Goal: Information Seeking & Learning: Learn about a topic

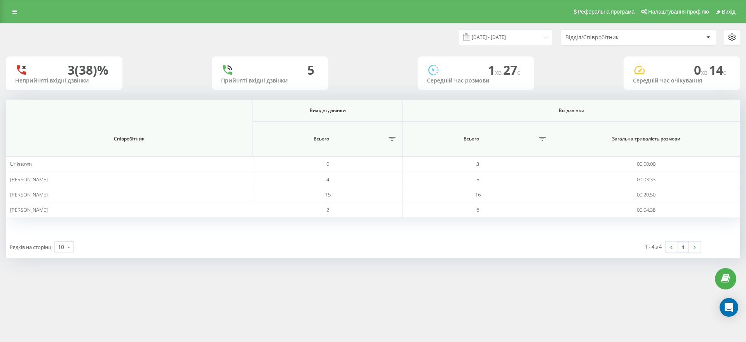
click at [590, 34] on div "Відділ/Співробітник" at bounding box center [611, 37] width 93 height 7
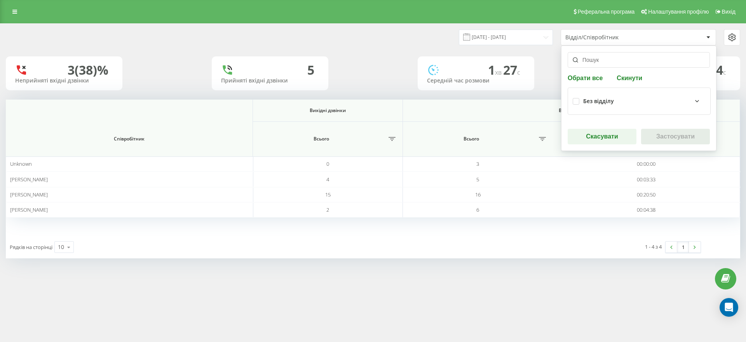
click at [592, 99] on div "Без відділу" at bounding box center [598, 101] width 31 height 7
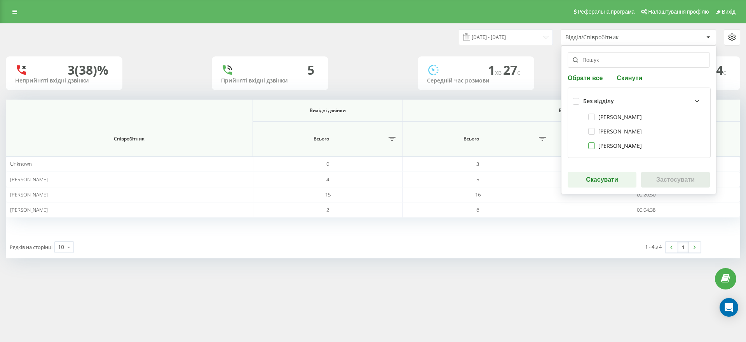
click at [605, 144] on label "Брель Дмитро" at bounding box center [615, 145] width 54 height 7
checkbox input "true"
click at [672, 185] on button "Застосувати" at bounding box center [675, 180] width 69 height 16
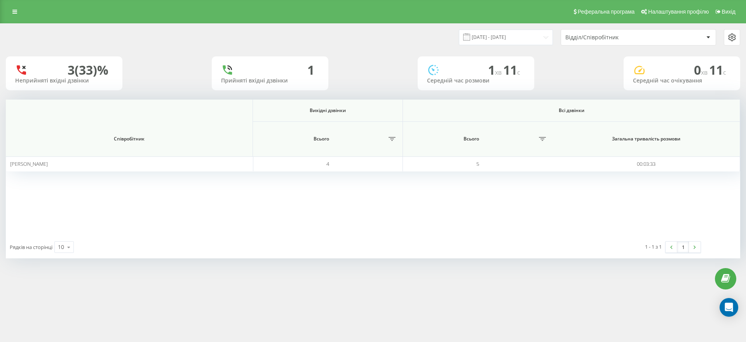
click at [519, 339] on div "Реферальна програма Налаштування профілю Вихід 19.08.2025 - 19.08.2025 Відділ/С…" at bounding box center [373, 171] width 746 height 342
click at [544, 42] on input "19.08.2025 - 19.08.2025" at bounding box center [506, 37] width 94 height 15
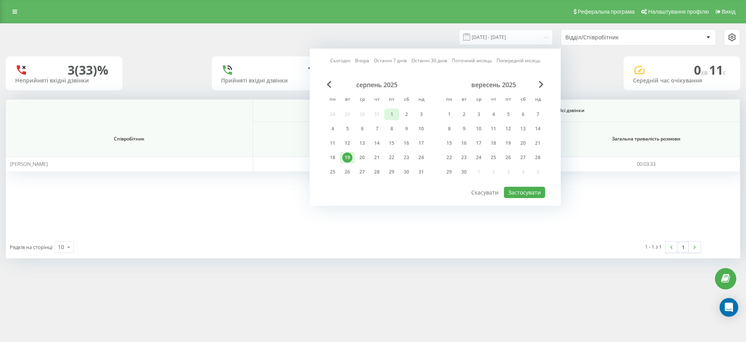
click at [391, 115] on div "1" at bounding box center [392, 114] width 10 height 10
click at [351, 155] on div "19" at bounding box center [347, 157] width 10 height 10
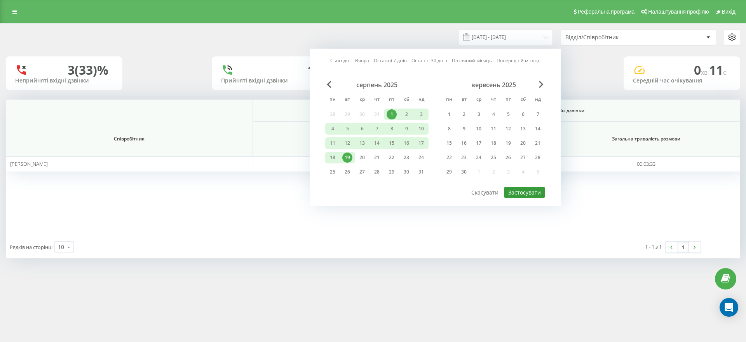
click at [535, 188] on button "Застосувати" at bounding box center [524, 192] width 41 height 11
type input "01.08.2025 - 19.08.2025"
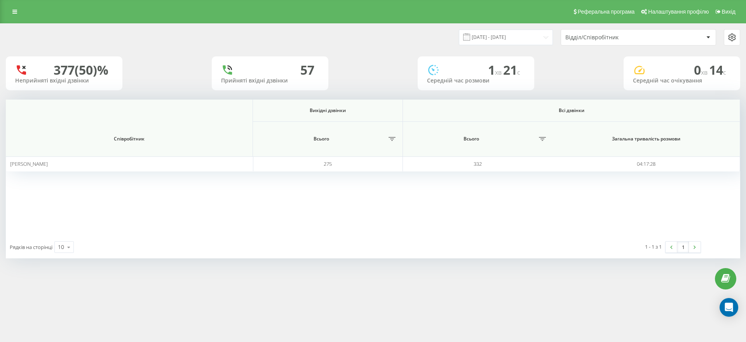
click at [660, 39] on div "Відділ/Співробітник" at bounding box center [634, 37] width 138 height 7
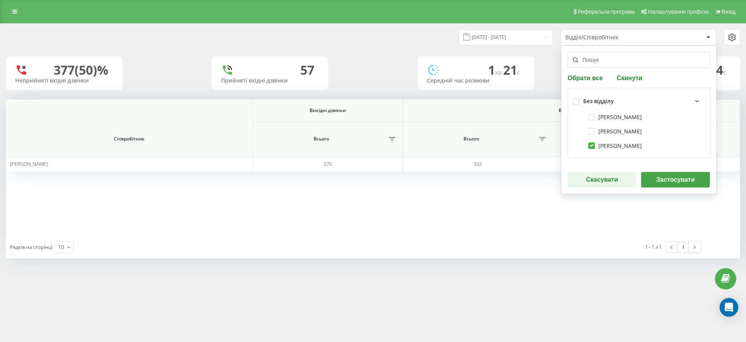
click at [672, 151] on div "[PERSON_NAME]" at bounding box center [639, 145] width 133 height 14
click at [739, 36] on div at bounding box center [732, 37] width 16 height 9
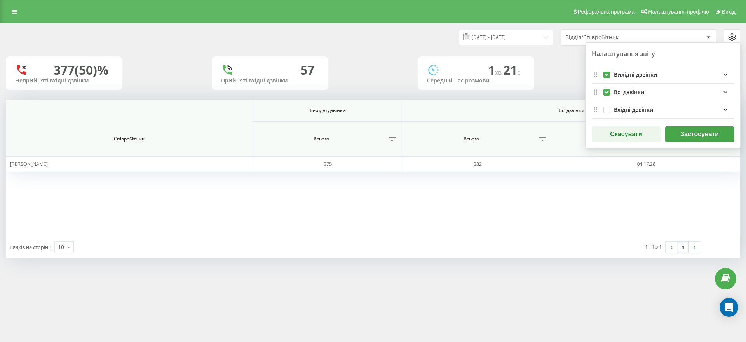
click at [726, 90] on icon "allFields quote list" at bounding box center [725, 91] width 9 height 9
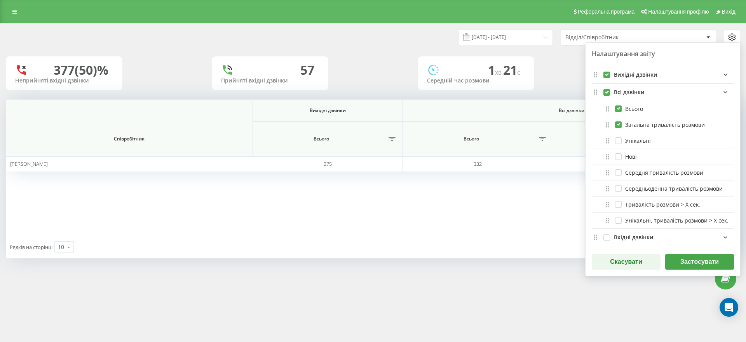
click at [680, 110] on div "Всього" at bounding box center [663, 109] width 142 height 16
click at [728, 95] on icon "allFields quote list" at bounding box center [725, 91] width 9 height 9
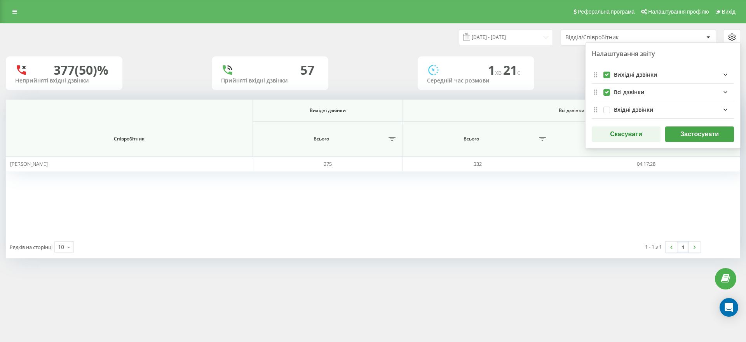
click at [729, 78] on icon "outgoingFields quote list" at bounding box center [725, 74] width 9 height 9
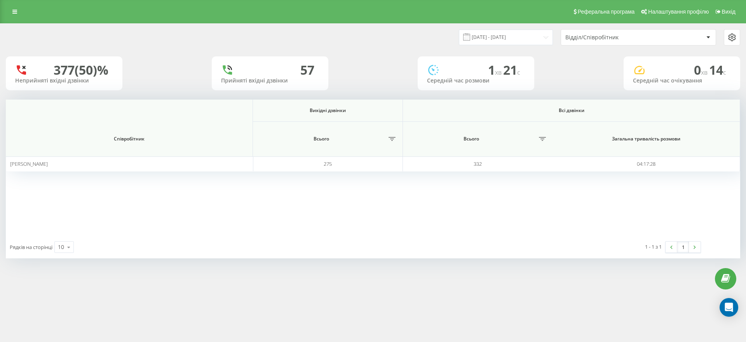
click at [17, 2] on div "Реферальна програма Налаштування профілю Вихід" at bounding box center [373, 11] width 746 height 23
click at [12, 20] on div "Реферальна програма Налаштування профілю Вихід" at bounding box center [373, 11] width 746 height 23
click at [10, 5] on div "Реферальна програма Налаштування профілю Вихід" at bounding box center [373, 11] width 746 height 23
click at [20, 8] on link at bounding box center [15, 11] width 14 height 11
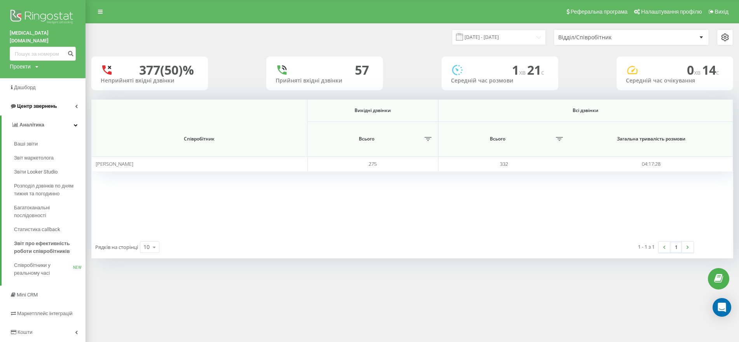
click at [30, 103] on span "Центр звернень" at bounding box center [37, 106] width 40 height 6
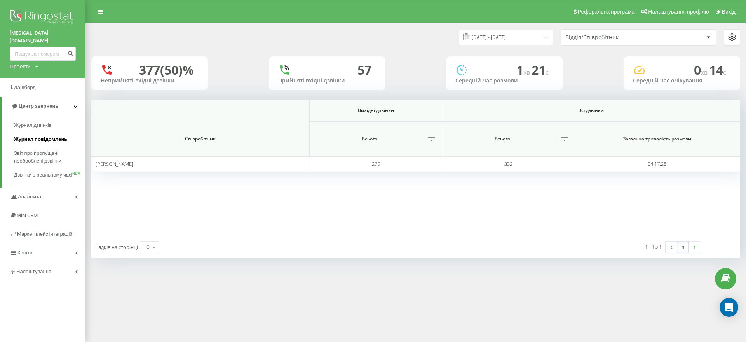
click at [38, 135] on span "Журнал повідомлень" at bounding box center [40, 139] width 53 height 8
click at [45, 121] on span "Журнал дзвінків" at bounding box center [34, 125] width 41 height 8
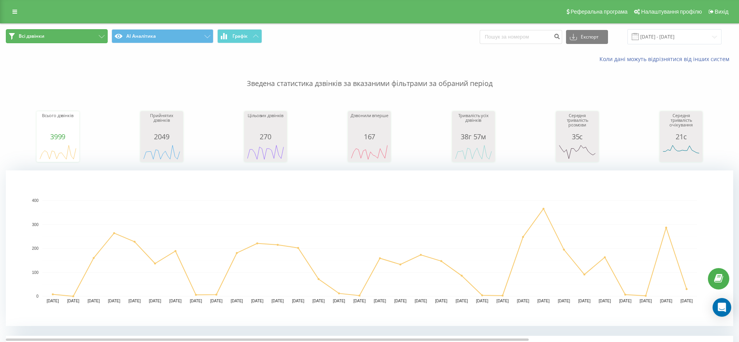
click at [75, 40] on button "Всі дзвінки" at bounding box center [57, 36] width 102 height 14
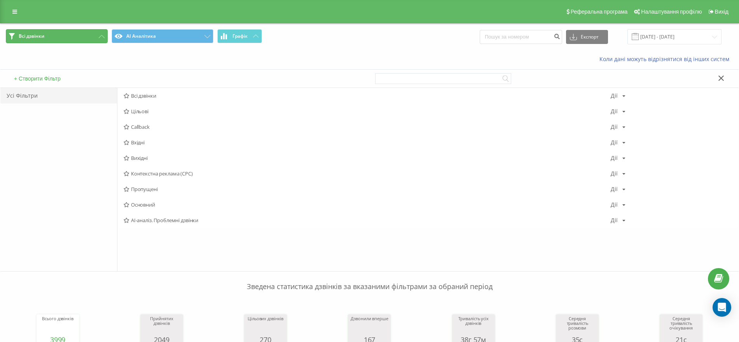
click at [75, 41] on button "Всі дзвінки" at bounding box center [57, 36] width 102 height 14
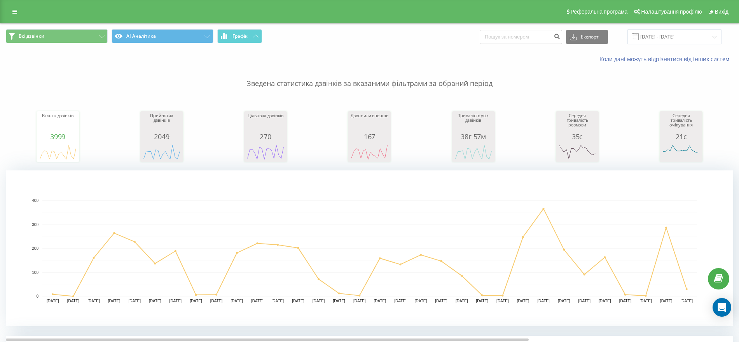
click at [88, 44] on span "Всі дзвінки АІ Аналітика Графік" at bounding box center [185, 36] width 358 height 15
click at [89, 37] on button "Всі дзвінки" at bounding box center [57, 36] width 102 height 14
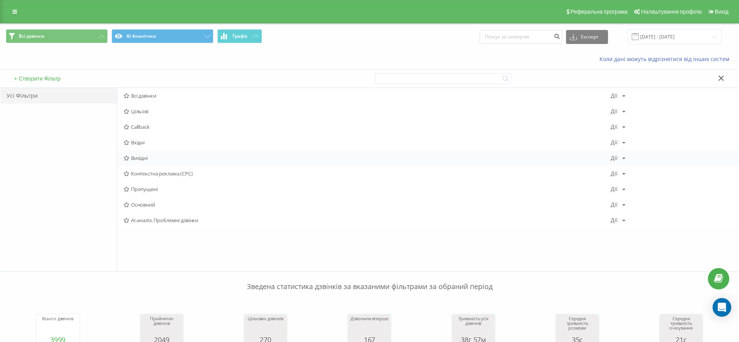
click at [134, 155] on span "Вихідні" at bounding box center [367, 157] width 487 height 5
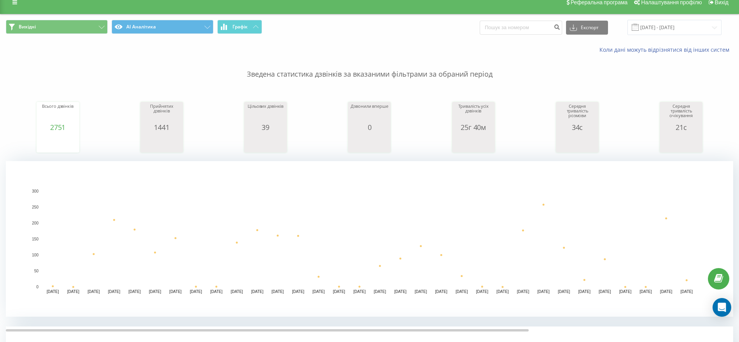
scroll to position [194, 0]
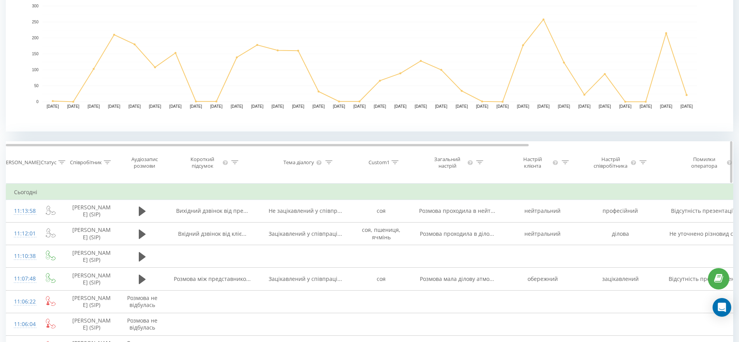
click at [108, 161] on icon at bounding box center [107, 162] width 7 height 4
click at [86, 219] on input "text" at bounding box center [92, 225] width 68 height 14
type input "брель"
click at [114, 238] on span "OK" at bounding box center [108, 240] width 22 height 12
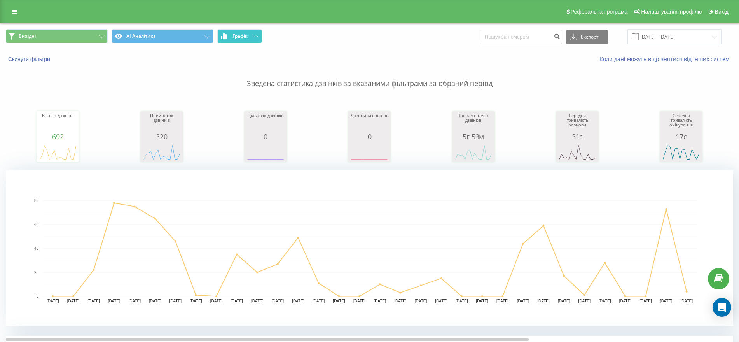
click at [259, 35] on button "Графік" at bounding box center [239, 36] width 45 height 14
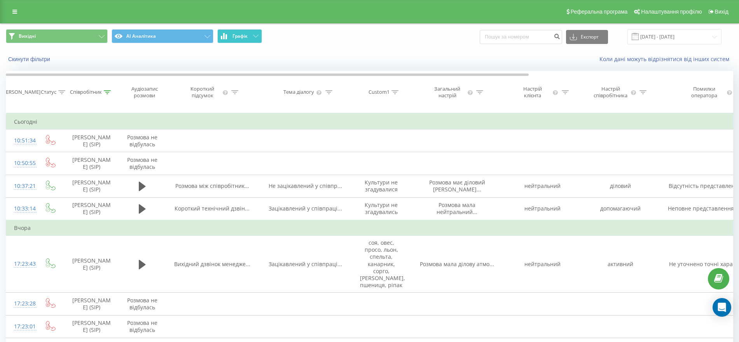
click at [259, 35] on button "Графік" at bounding box center [239, 36] width 45 height 14
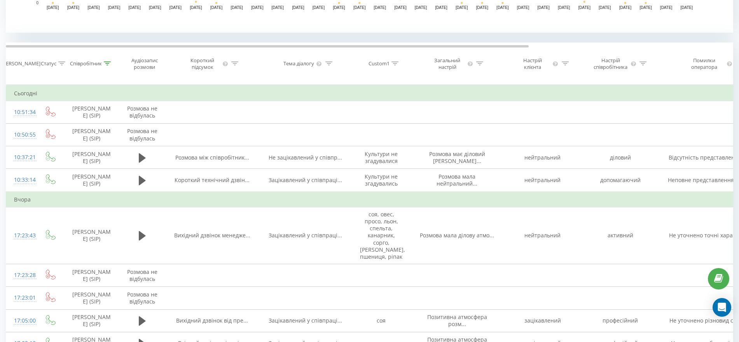
scroll to position [209, 0]
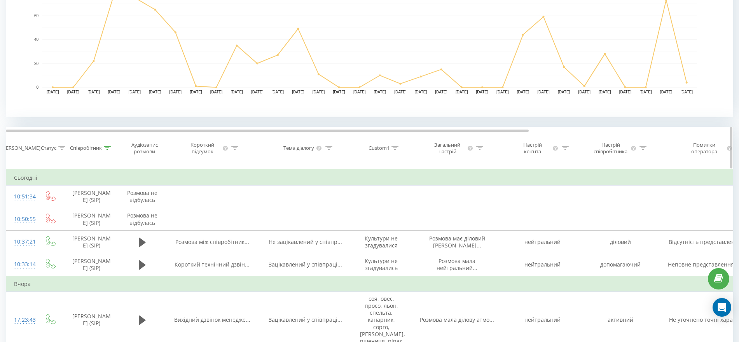
click at [58, 148] on div "Статус" at bounding box center [53, 148] width 24 height 7
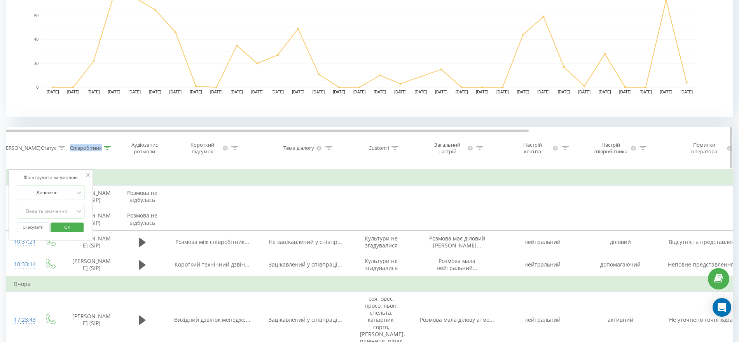
click at [58, 148] on div "Статус" at bounding box center [53, 148] width 24 height 7
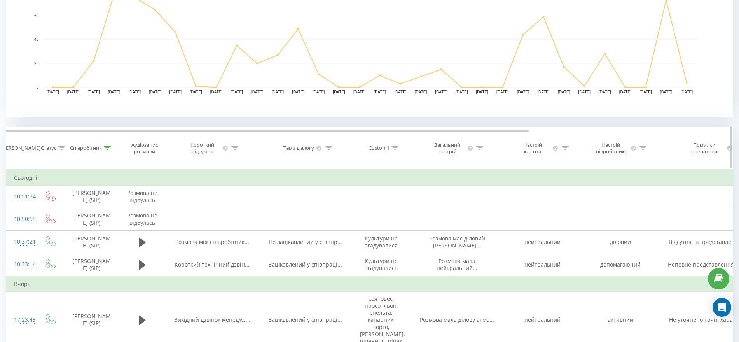
click at [58, 147] on icon at bounding box center [61, 148] width 7 height 4
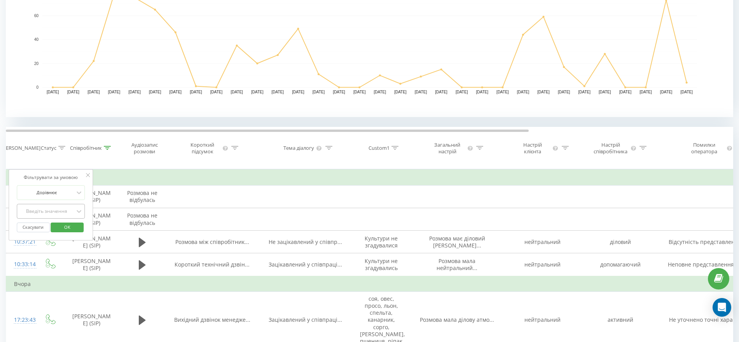
drag, startPoint x: 48, startPoint y: 208, endPoint x: 47, endPoint y: 214, distance: 5.6
click at [48, 209] on div "Введіть значення" at bounding box center [46, 211] width 55 height 6
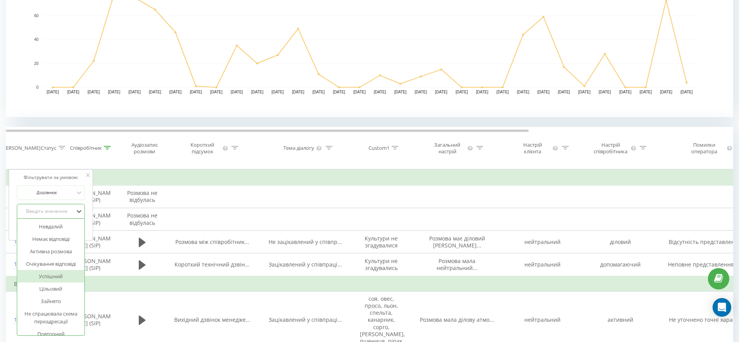
click at [43, 272] on div "Успішний" at bounding box center [51, 276] width 68 height 12
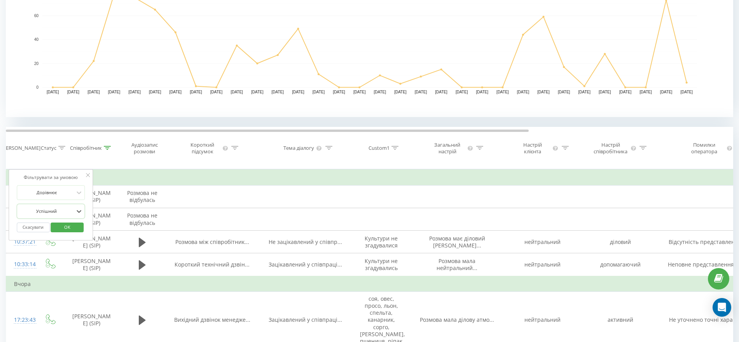
click at [74, 225] on span "OK" at bounding box center [67, 227] width 22 height 12
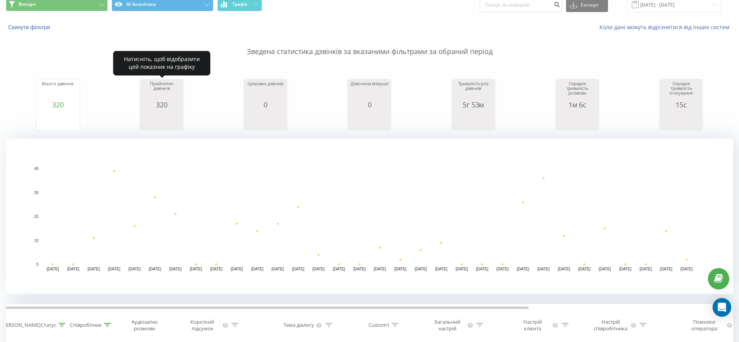
scroll to position [49, 0]
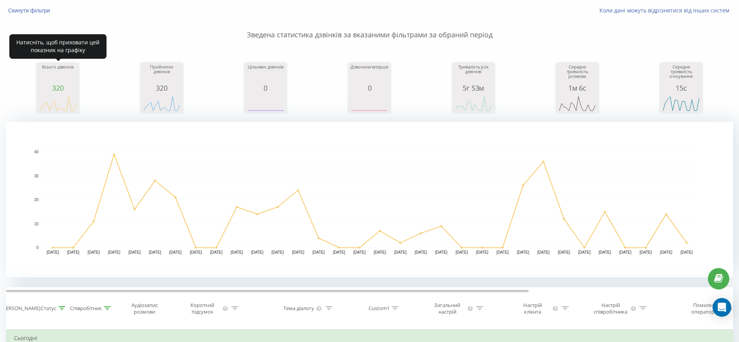
click at [47, 85] on div "320" at bounding box center [57, 88] width 39 height 8
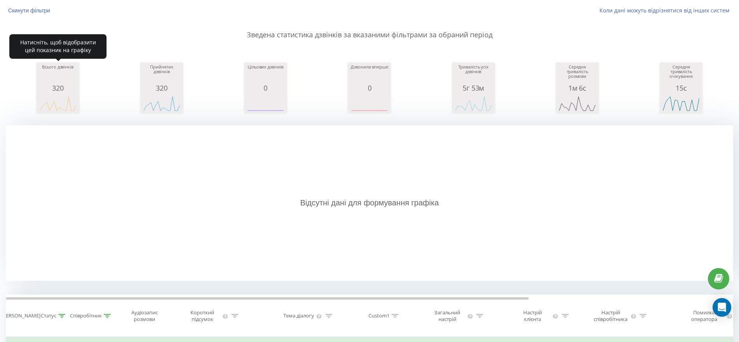
click at [47, 85] on div "320" at bounding box center [57, 88] width 39 height 8
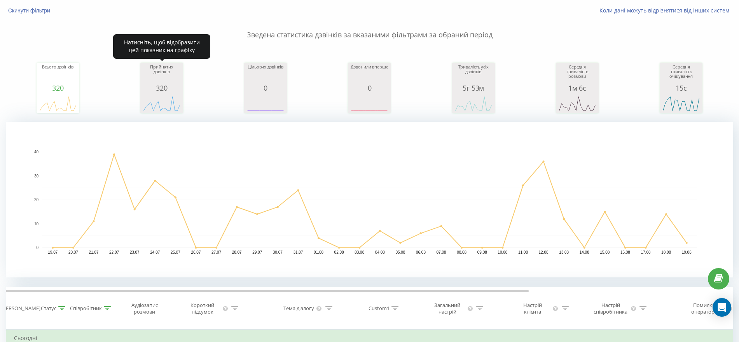
click at [175, 79] on div "Прийнятих дзвінків" at bounding box center [161, 74] width 39 height 19
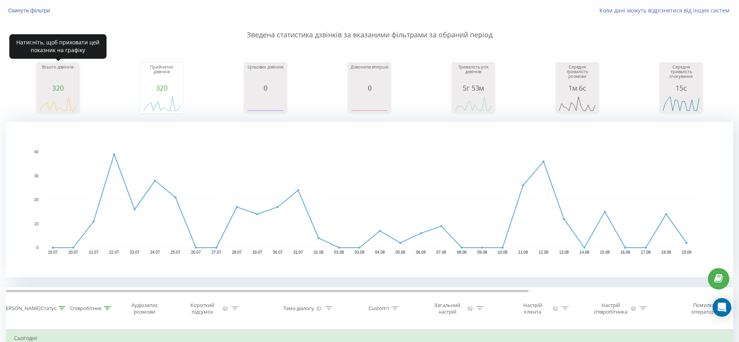
click at [51, 85] on div "320" at bounding box center [57, 88] width 39 height 8
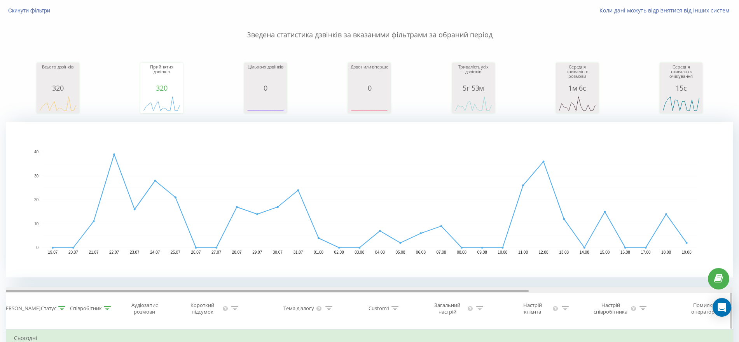
drag, startPoint x: 73, startPoint y: 290, endPoint x: 62, endPoint y: 288, distance: 11.0
click at [62, 288] on div at bounding box center [369, 290] width 727 height 6
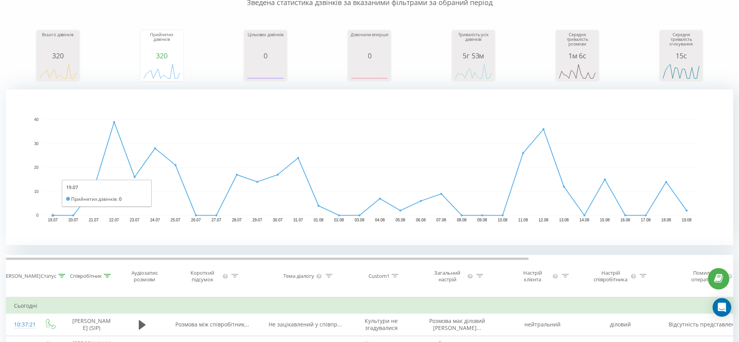
scroll to position [97, 0]
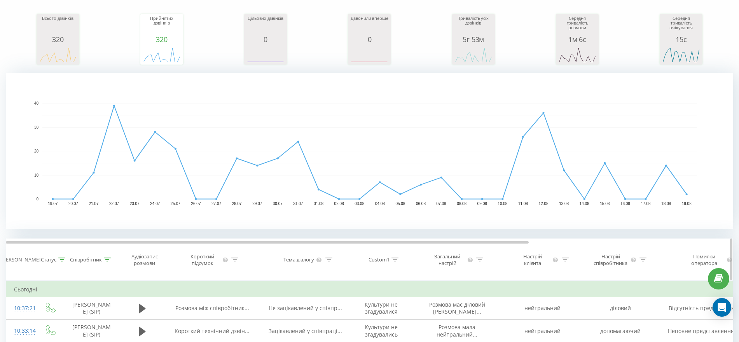
click at [61, 259] on icon at bounding box center [61, 259] width 7 height 4
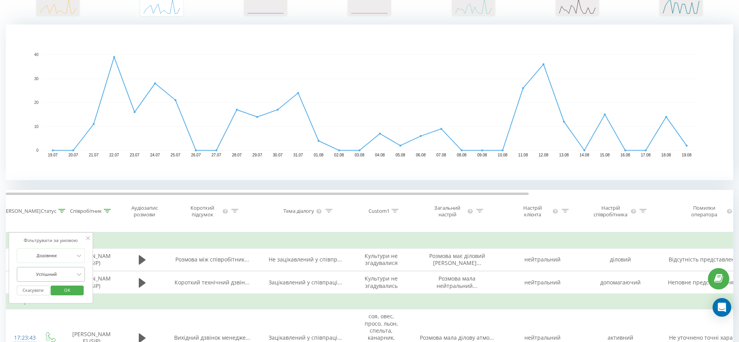
click at [70, 272] on div "Успішний" at bounding box center [51, 274] width 68 height 15
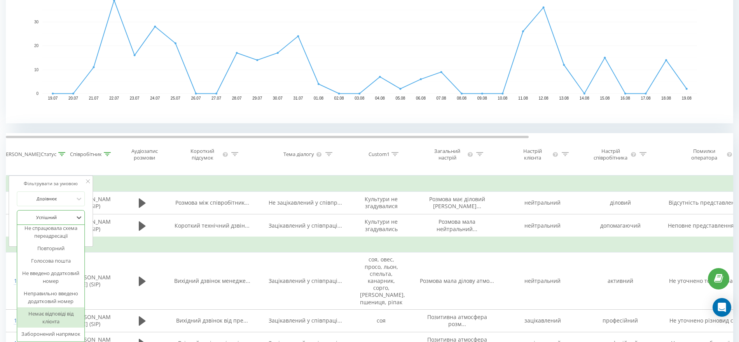
scroll to position [0, 0]
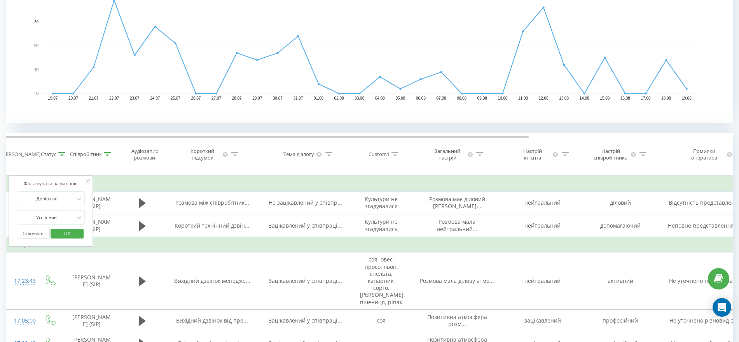
click at [155, 119] on rect "A chart." at bounding box center [369, 45] width 727 height 155
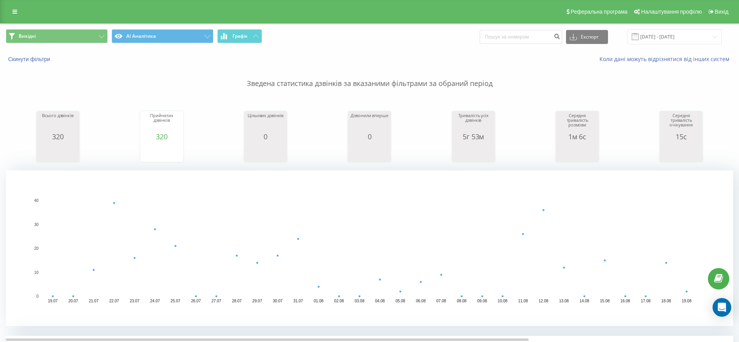
scroll to position [49, 0]
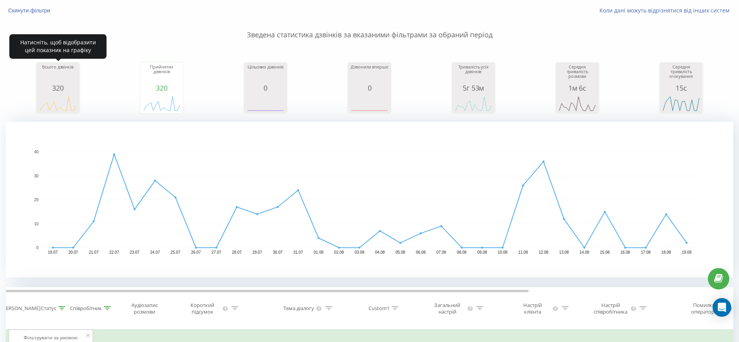
click at [70, 101] on icon "A chart." at bounding box center [58, 104] width 36 height 14
click at [69, 101] on rect "A chart." at bounding box center [57, 103] width 39 height 14
drag, startPoint x: 77, startPoint y: 84, endPoint x: 85, endPoint y: 90, distance: 9.8
click at [77, 84] on div "320" at bounding box center [57, 88] width 39 height 8
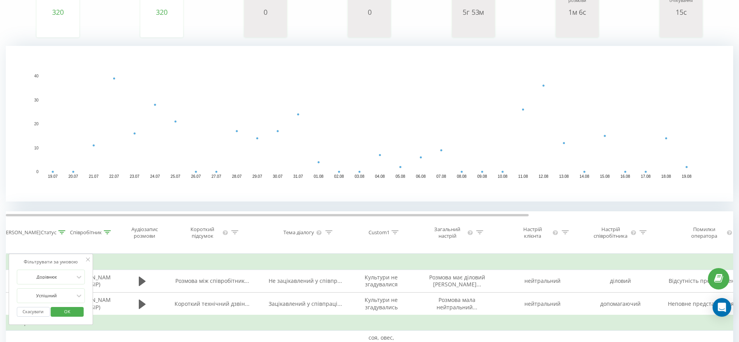
scroll to position [146, 0]
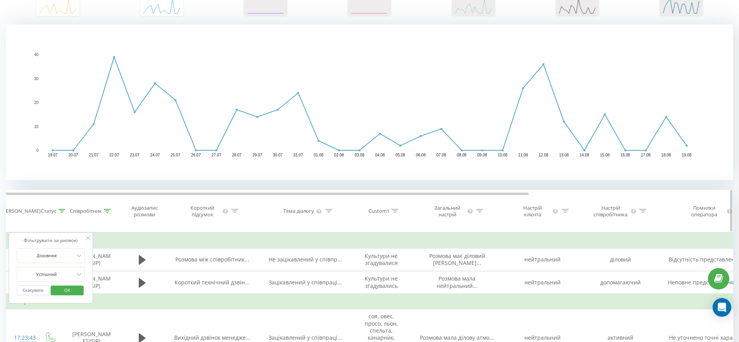
click at [157, 199] on th "Аудіозапис розмови" at bounding box center [142, 211] width 47 height 42
click at [89, 171] on rect "A chart." at bounding box center [369, 101] width 727 height 155
click at [14, 157] on rect "A chart." at bounding box center [369, 101] width 727 height 155
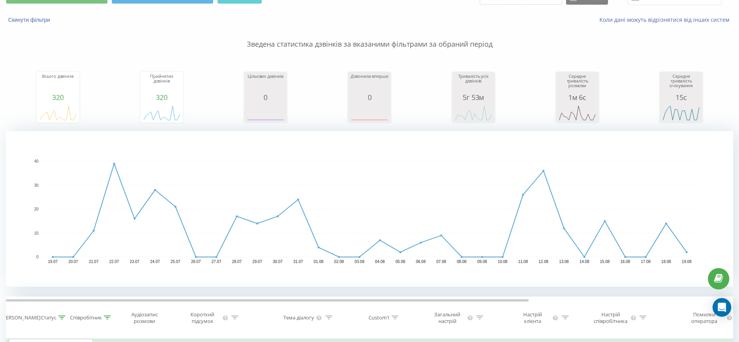
scroll to position [0, 0]
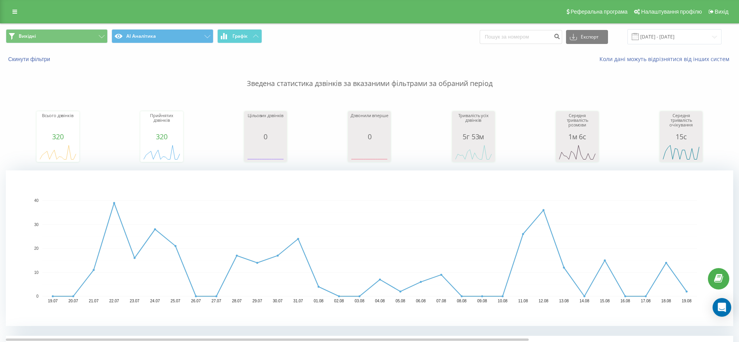
click at [100, 73] on p "Зведена статистика дзвінків за вказаними фільтрами за обраний період" at bounding box center [369, 76] width 727 height 26
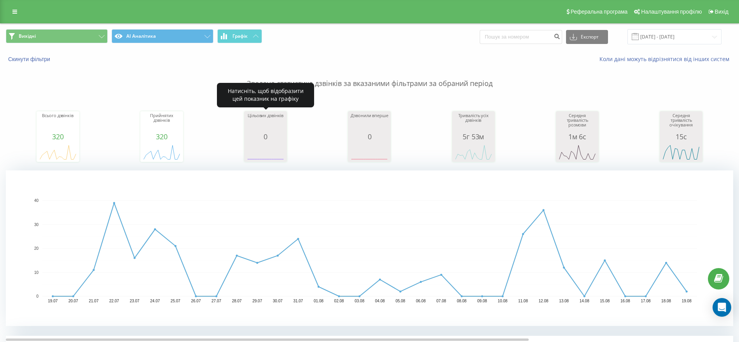
click at [272, 133] on div "0" at bounding box center [265, 137] width 39 height 8
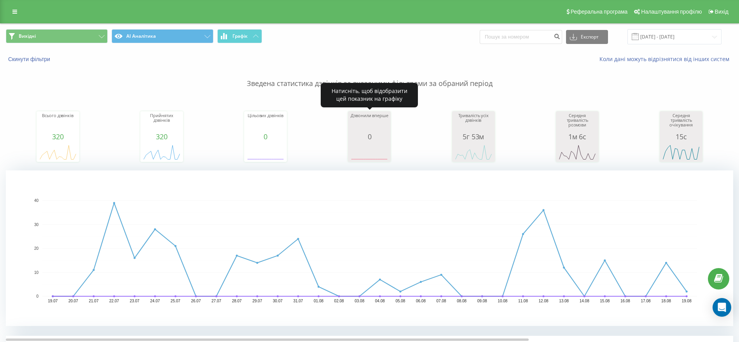
click at [382, 137] on div "0" at bounding box center [369, 137] width 39 height 8
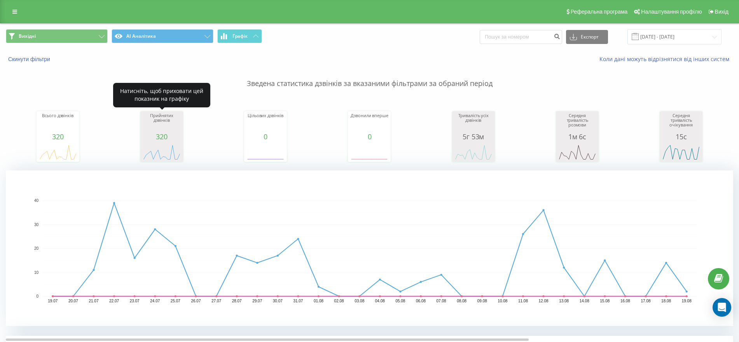
click at [154, 143] on icon "A chart." at bounding box center [161, 151] width 39 height 23
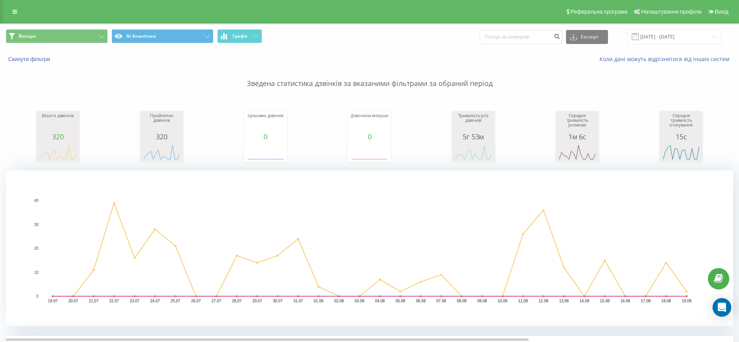
click at [65, 133] on div "320" at bounding box center [57, 137] width 39 height 8
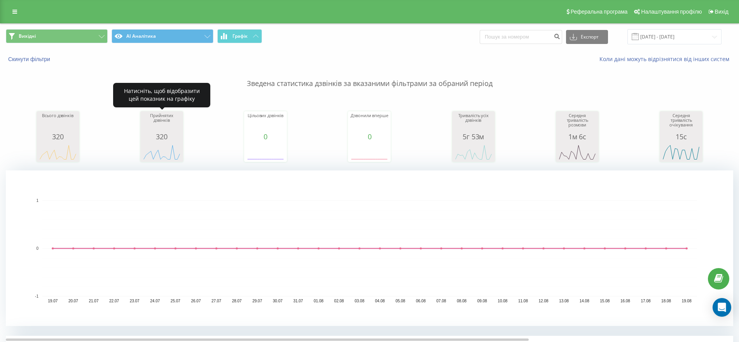
click at [160, 126] on div "Прийнятих дзвінків" at bounding box center [161, 122] width 39 height 19
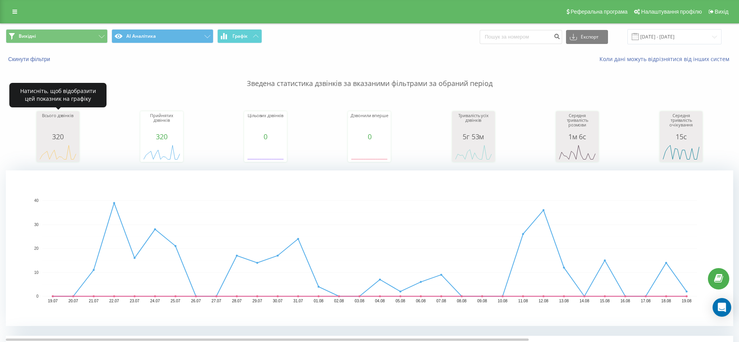
click at [54, 143] on icon "A chart." at bounding box center [57, 151] width 39 height 23
click at [55, 143] on icon "A chart." at bounding box center [57, 151] width 39 height 23
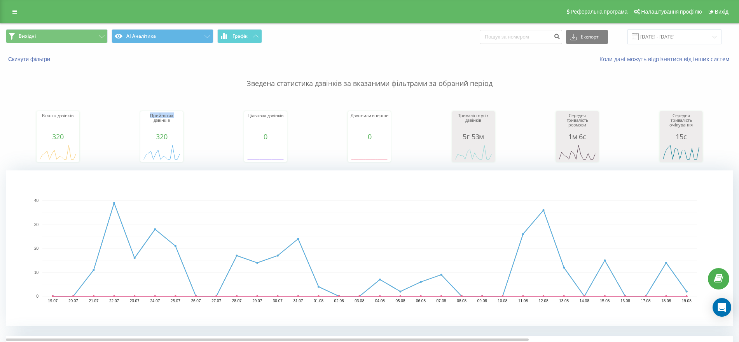
click at [191, 91] on div "Зведена статистика дзвінків за вказаними фільтрами за обраний період Всього дзв…" at bounding box center [369, 194] width 727 height 263
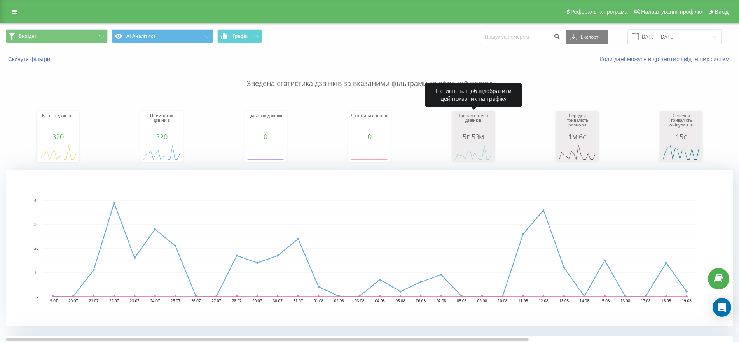
click at [474, 145] on icon "A chart." at bounding box center [473, 151] width 39 height 23
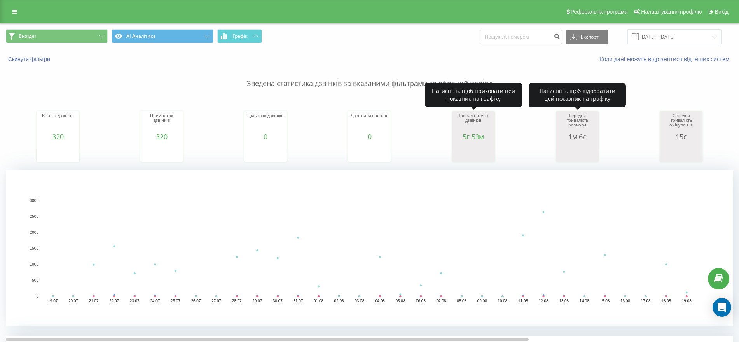
click at [576, 140] on icon "A chart." at bounding box center [577, 151] width 39 height 23
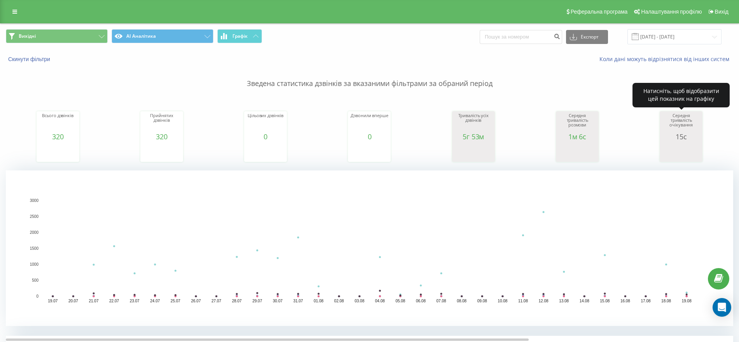
click at [696, 133] on div "15с" at bounding box center [680, 137] width 39 height 8
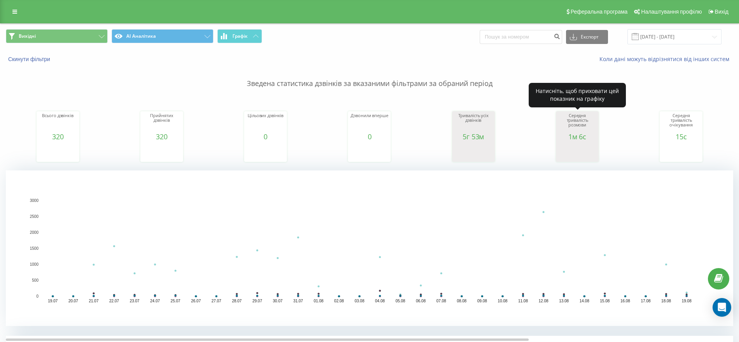
drag, startPoint x: 588, startPoint y: 120, endPoint x: 568, endPoint y: 129, distance: 22.8
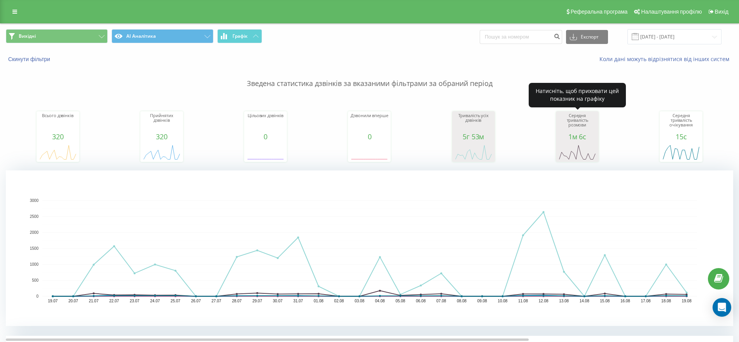
click at [588, 120] on div "Середня тривалість розмови" at bounding box center [577, 122] width 39 height 19
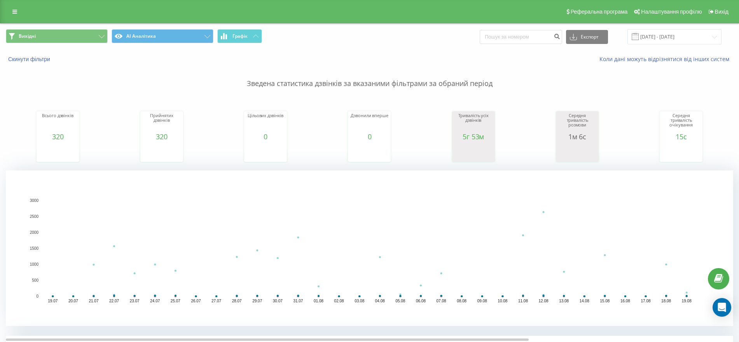
click at [575, 134] on div "1м 6с" at bounding box center [577, 137] width 39 height 8
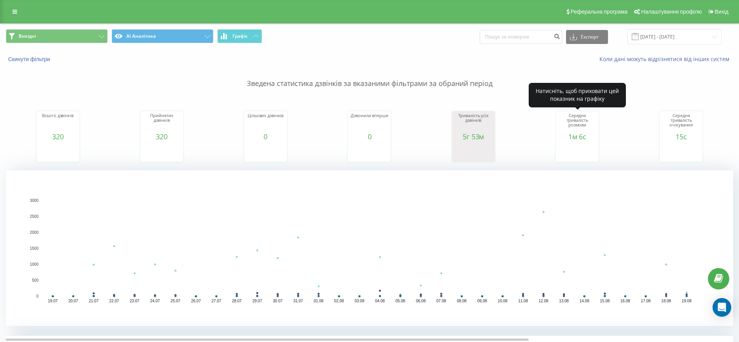
drag, startPoint x: 577, startPoint y: 131, endPoint x: 649, endPoint y: 125, distance: 72.6
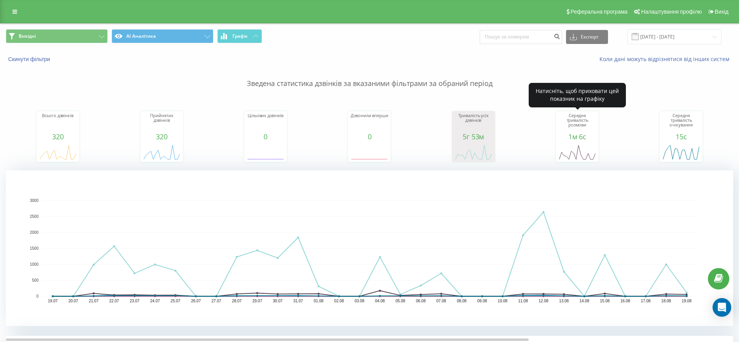
click at [577, 131] on div "Середня тривалість розмови" at bounding box center [577, 122] width 39 height 19
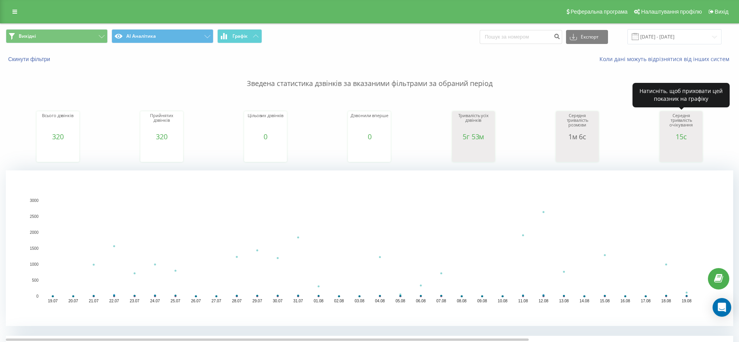
click at [677, 133] on div "15с" at bounding box center [680, 137] width 39 height 8
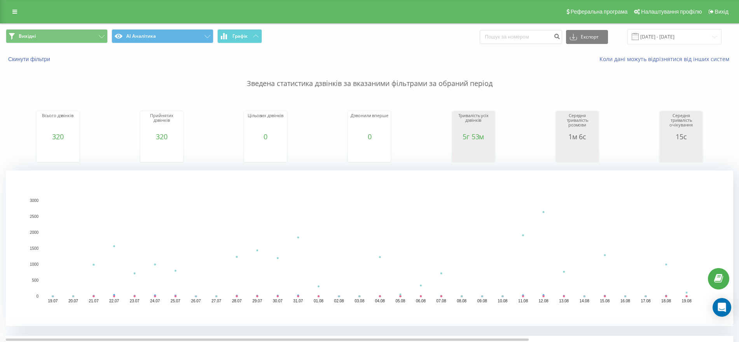
click at [159, 147] on rect "A chart." at bounding box center [161, 152] width 39 height 14
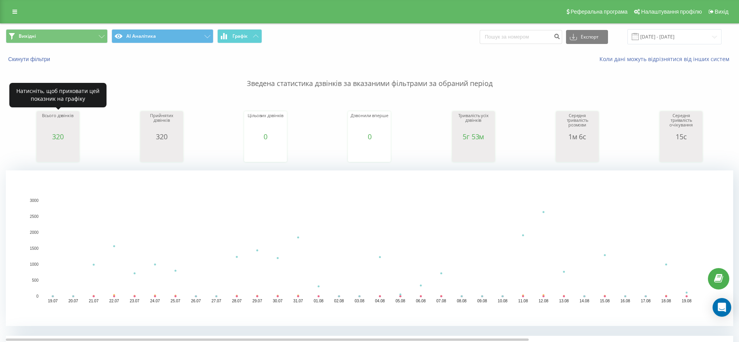
click at [73, 137] on div "320" at bounding box center [57, 137] width 39 height 8
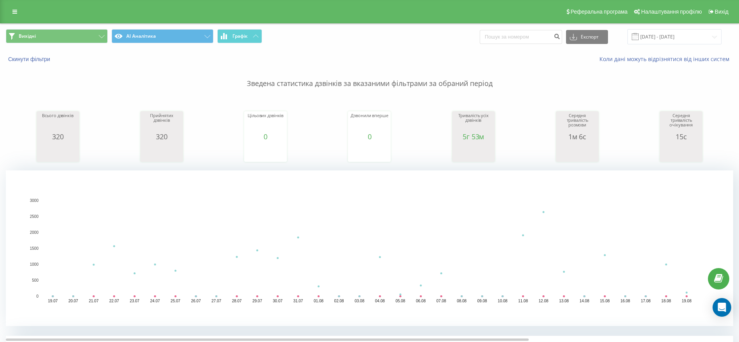
scroll to position [49, 0]
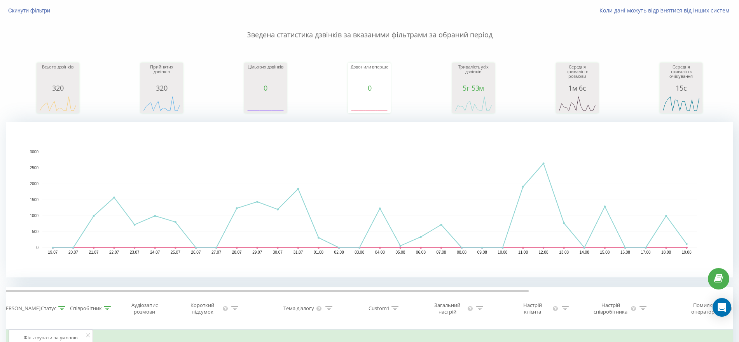
click at [263, 93] on icon "A chart." at bounding box center [265, 103] width 39 height 23
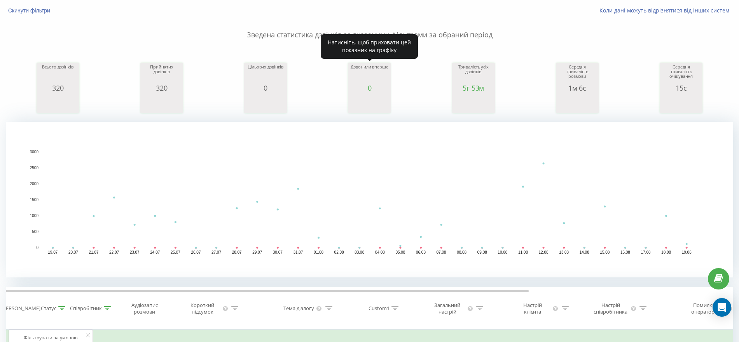
click at [370, 85] on div "0" at bounding box center [369, 88] width 39 height 8
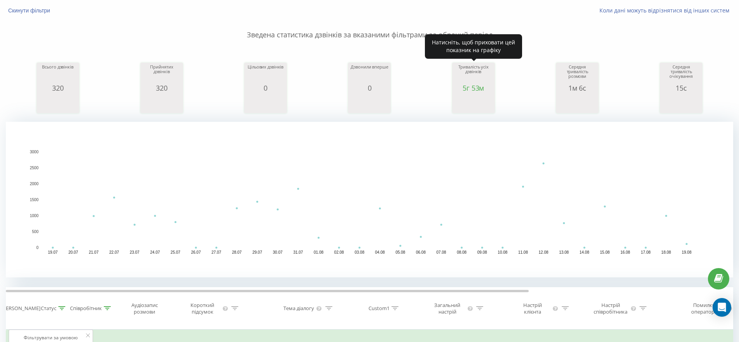
click at [478, 80] on div "Тривалість усіх дзвінків" at bounding box center [473, 74] width 39 height 19
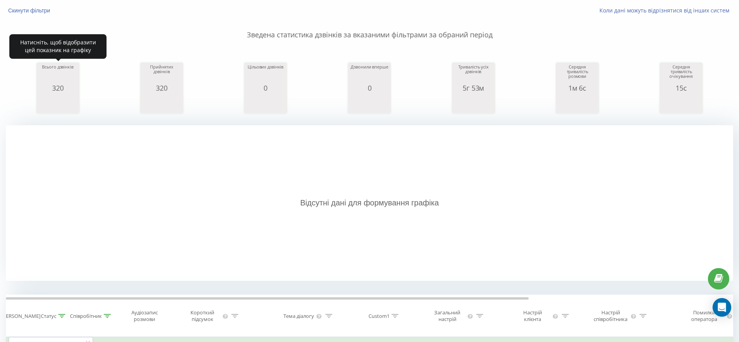
click at [53, 96] on rect "A chart." at bounding box center [57, 103] width 39 height 14
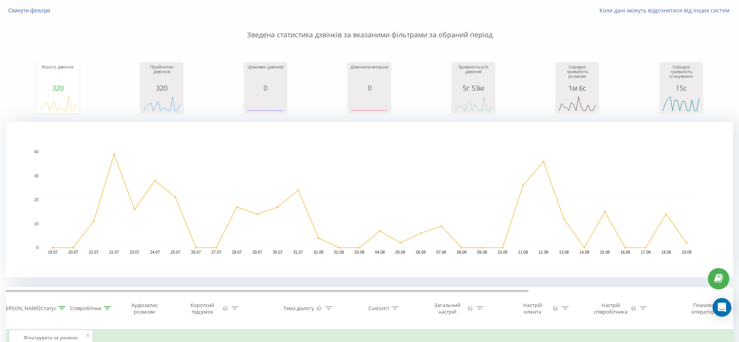
click at [529, 274] on rect "A chart." at bounding box center [369, 199] width 727 height 155
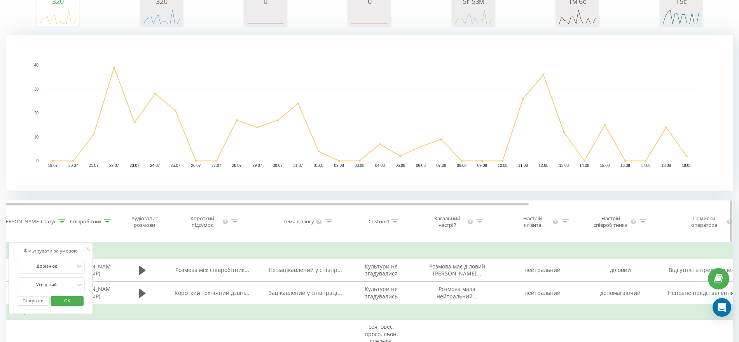
scroll to position [146, 0]
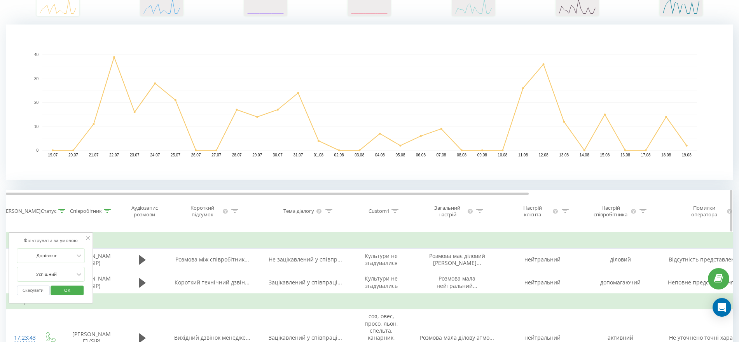
click at [58, 211] on div "Статус" at bounding box center [53, 211] width 24 height 7
click at [61, 210] on icon at bounding box center [61, 211] width 7 height 4
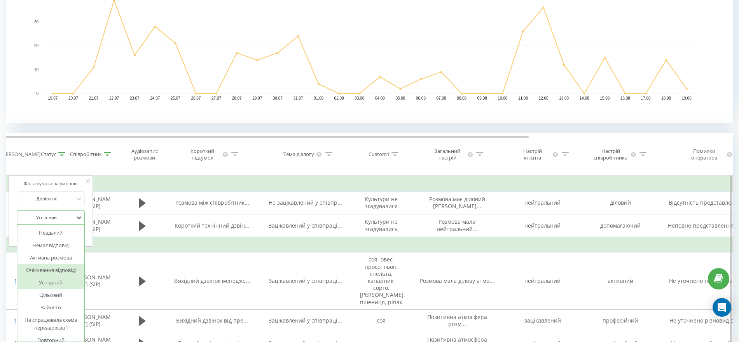
click at [44, 225] on div "14 results available. Use Up and Down to choose options, press Enter to select …" at bounding box center [51, 217] width 68 height 15
click at [58, 232] on div "Невдалий" at bounding box center [51, 232] width 68 height 12
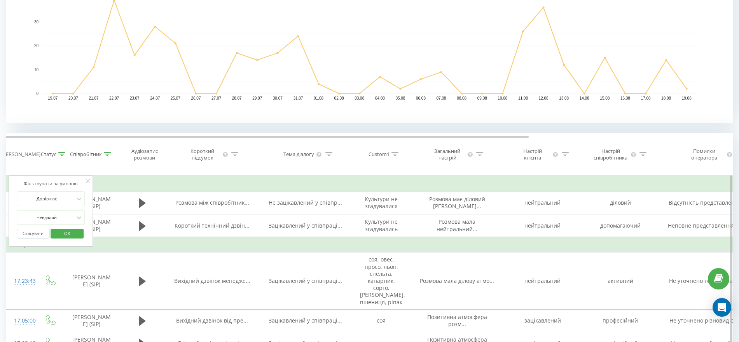
click at [61, 231] on span "OK" at bounding box center [67, 233] width 22 height 12
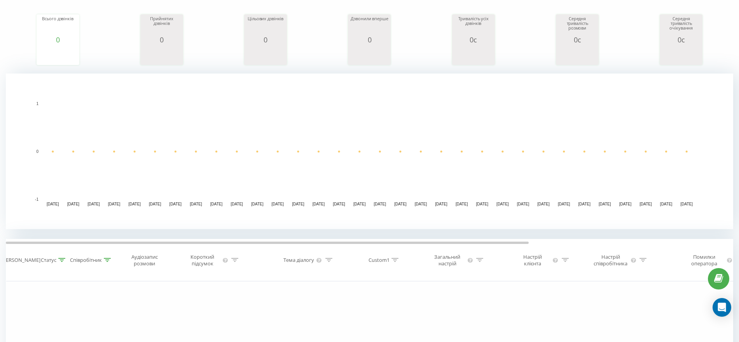
scroll to position [154, 0]
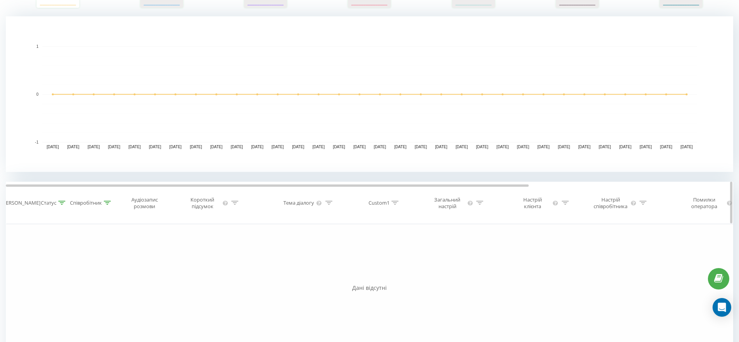
click at [60, 202] on icon at bounding box center [61, 203] width 7 height 4
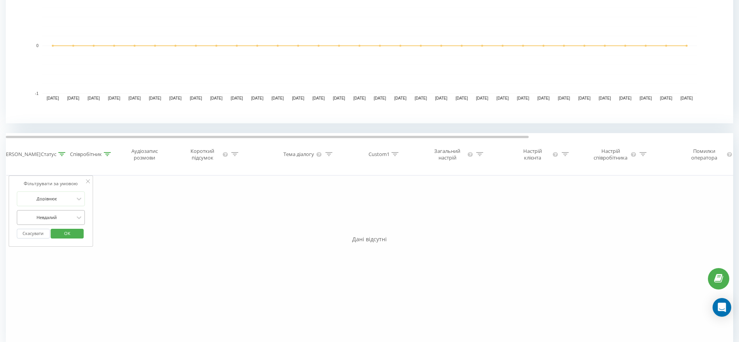
click at [56, 225] on div "Невдалий" at bounding box center [51, 217] width 68 height 15
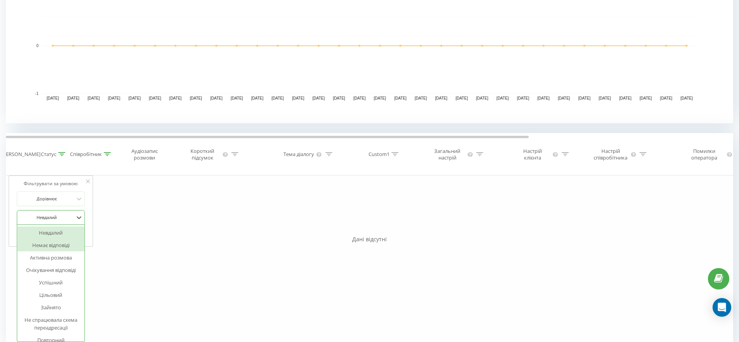
click at [61, 245] on div "Немає відповіді" at bounding box center [51, 245] width 68 height 12
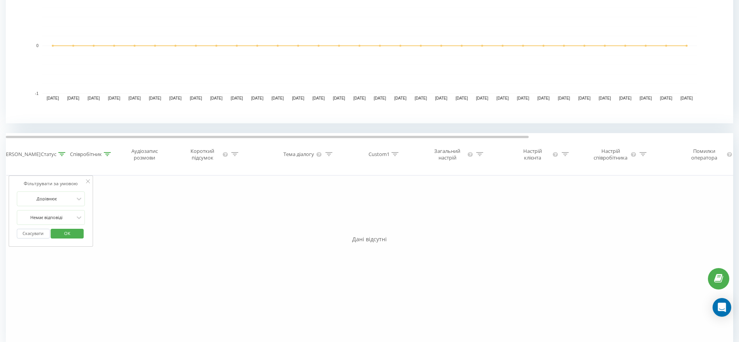
click at [68, 233] on span "OK" at bounding box center [67, 233] width 22 height 12
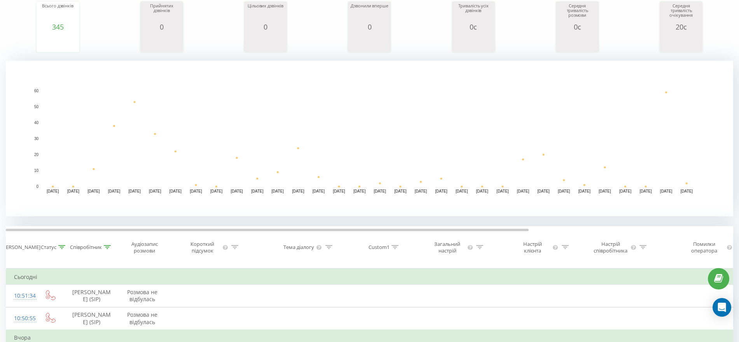
scroll to position [157, 0]
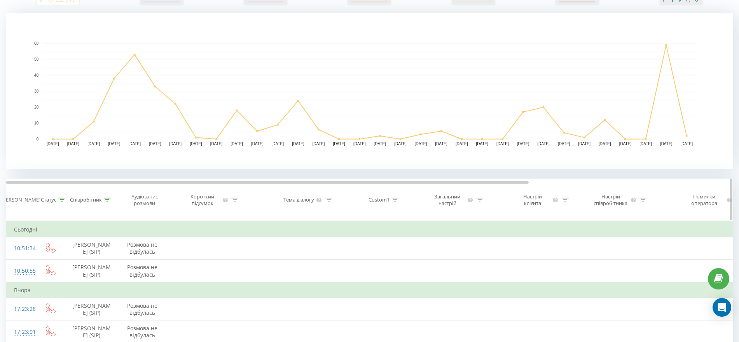
click at [106, 200] on icon at bounding box center [107, 199] width 7 height 4
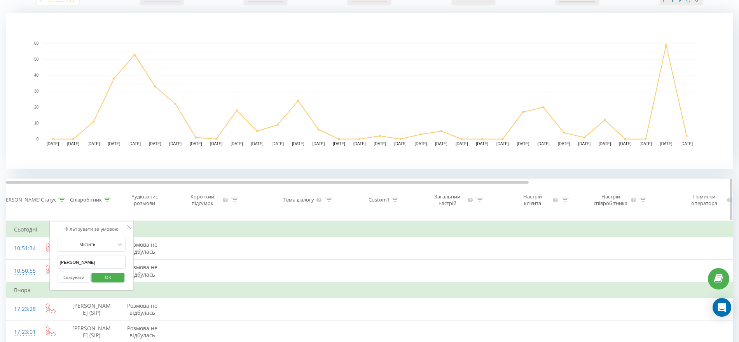
click at [107, 200] on icon at bounding box center [107, 199] width 7 height 4
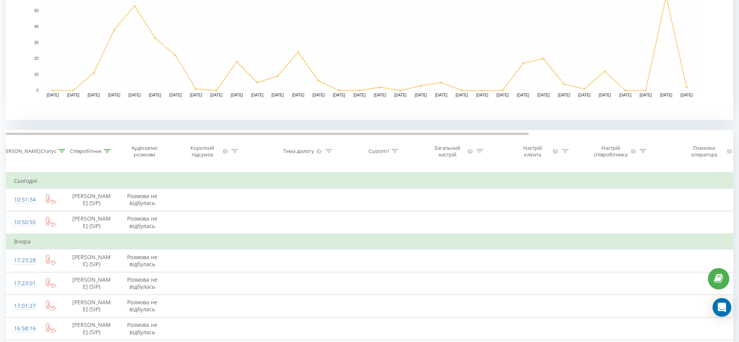
scroll to position [11, 0]
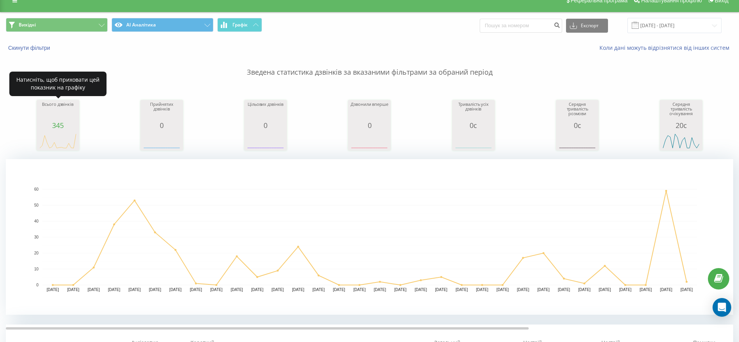
click at [57, 132] on icon "A chart." at bounding box center [57, 140] width 39 height 23
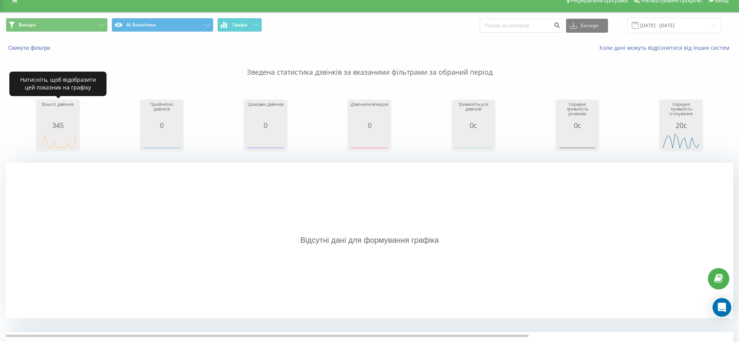
click at [66, 131] on icon "A chart." at bounding box center [57, 140] width 39 height 23
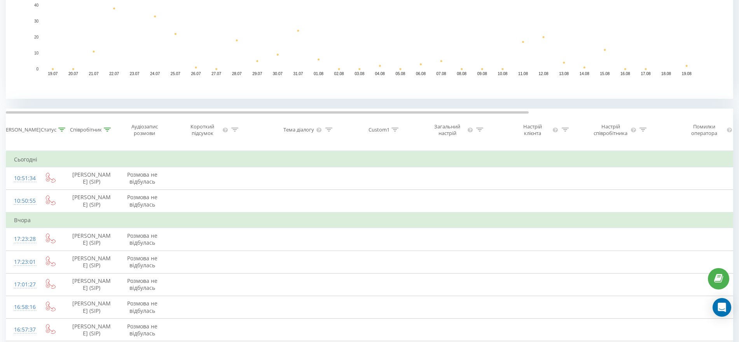
scroll to position [177, 0]
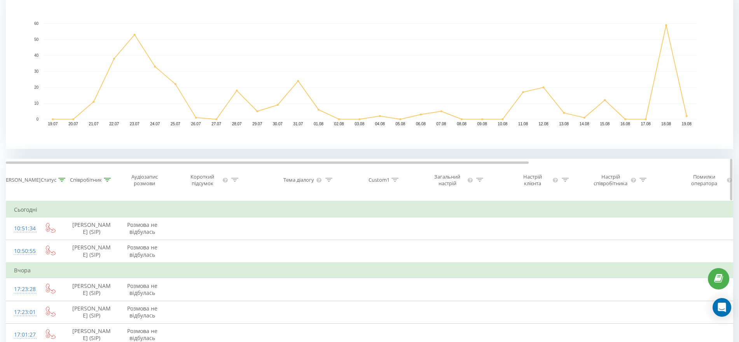
click at [65, 181] on div "Співробітник" at bounding box center [92, 179] width 54 height 7
click at [65, 178] on div "Співробітник" at bounding box center [92, 179] width 54 height 7
click at [59, 179] on icon at bounding box center [61, 180] width 7 height 4
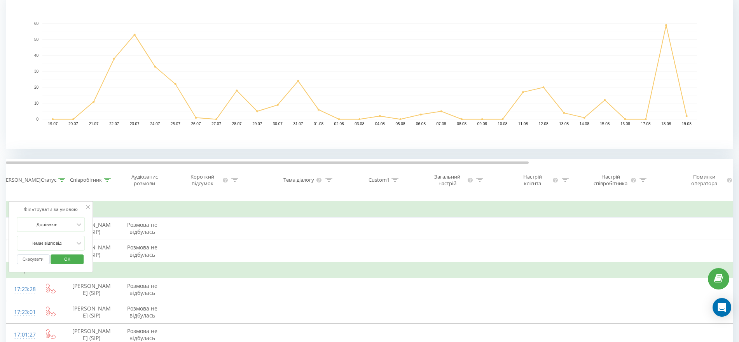
click at [51, 250] on div "Скасувати OK" at bounding box center [51, 258] width 68 height 17
click at [56, 246] on div "Немає відповіді" at bounding box center [51, 243] width 68 height 15
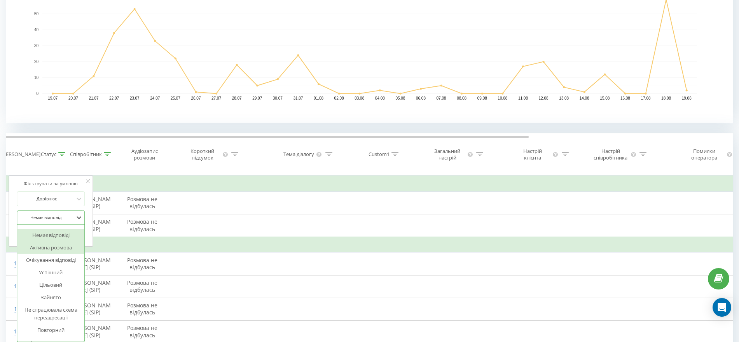
scroll to position [0, 0]
click at [60, 245] on div "Немає відповіді" at bounding box center [51, 245] width 68 height 12
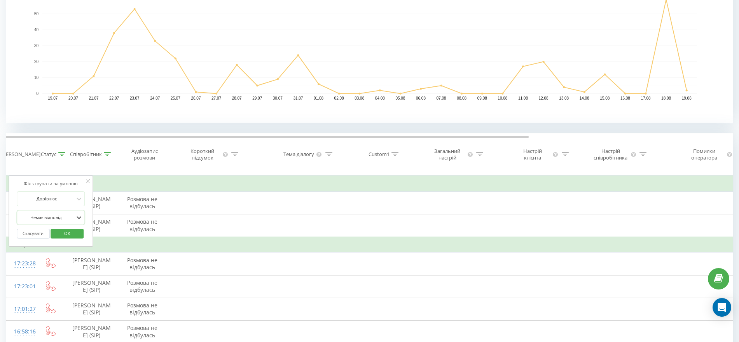
click at [76, 234] on span "OK" at bounding box center [67, 233] width 22 height 12
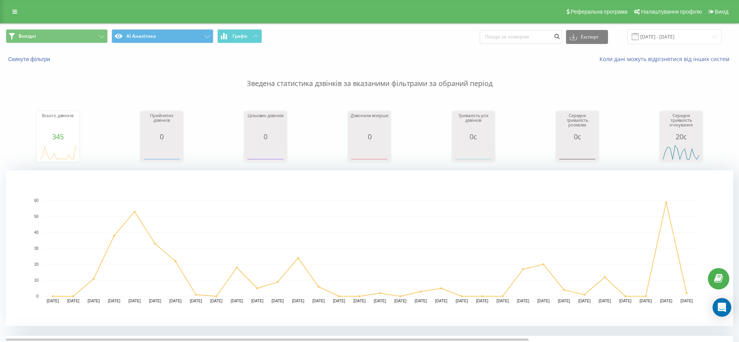
click at [82, 135] on div "Всього дзвінків 345 date totalCalls 19.07.25 0 21.07.25 11 23.07.25 53 25.07.25…" at bounding box center [369, 129] width 727 height 67
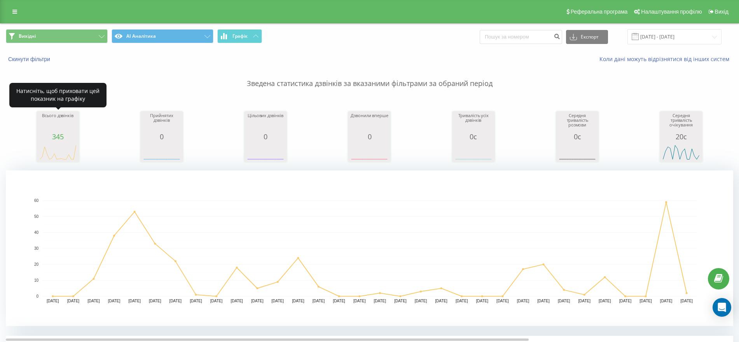
click at [71, 138] on div "345" at bounding box center [57, 137] width 39 height 8
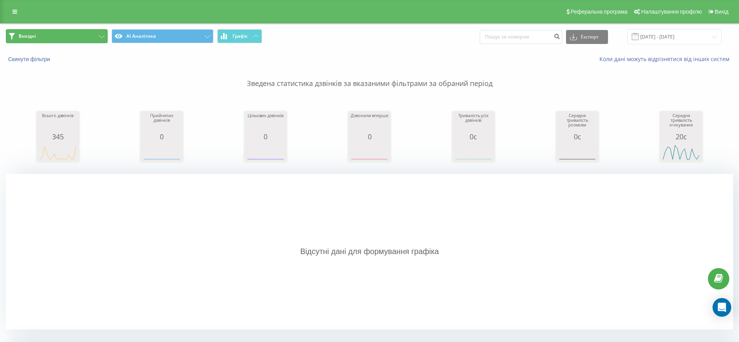
click at [73, 42] on button "Вихідні" at bounding box center [57, 36] width 102 height 14
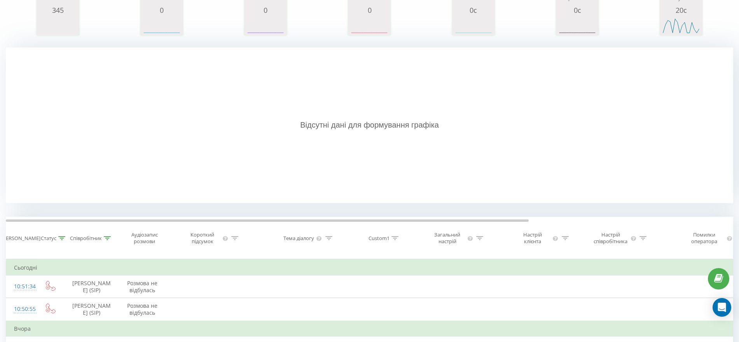
scroll to position [243, 0]
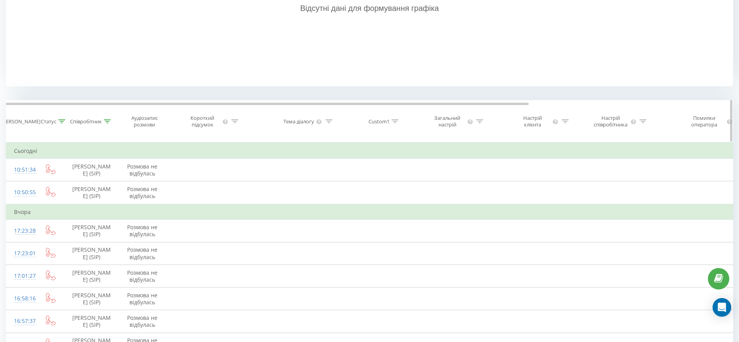
click at [64, 119] on icon at bounding box center [61, 121] width 7 height 4
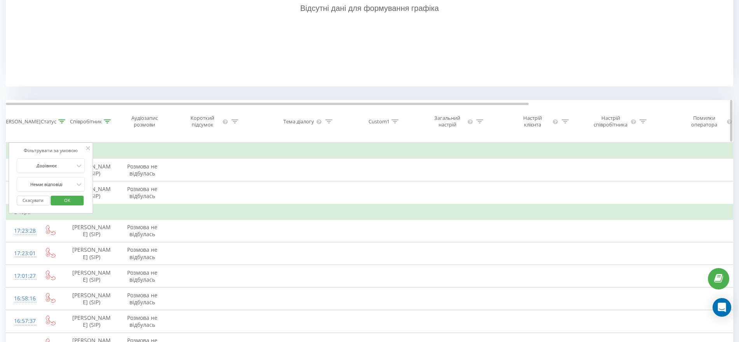
click at [62, 122] on icon at bounding box center [61, 121] width 7 height 4
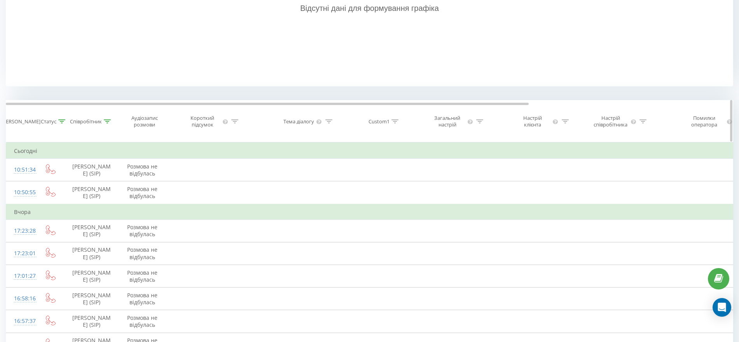
click at [109, 123] on div at bounding box center [107, 121] width 7 height 7
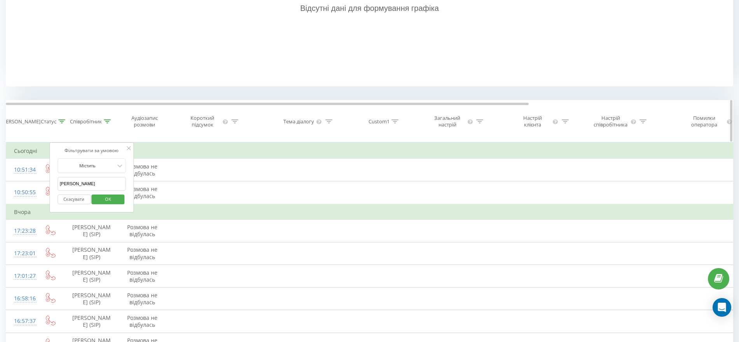
click at [109, 123] on div at bounding box center [107, 121] width 7 height 7
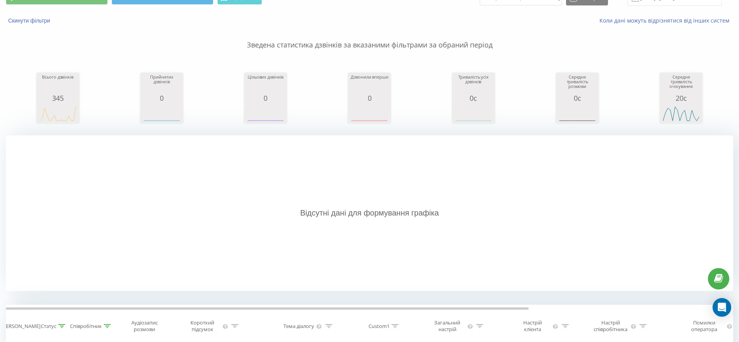
scroll to position [0, 0]
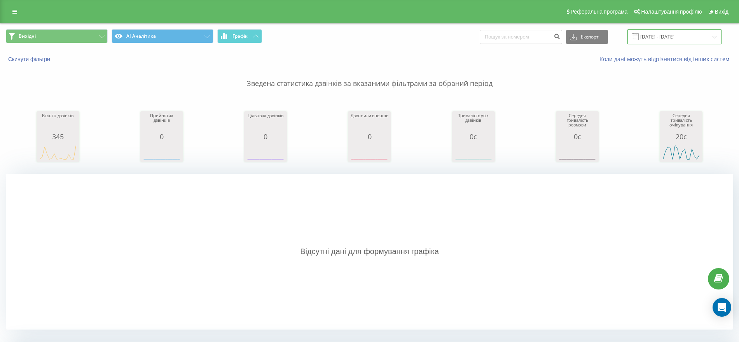
click at [672, 39] on input "[DATE] - [DATE]" at bounding box center [674, 36] width 94 height 15
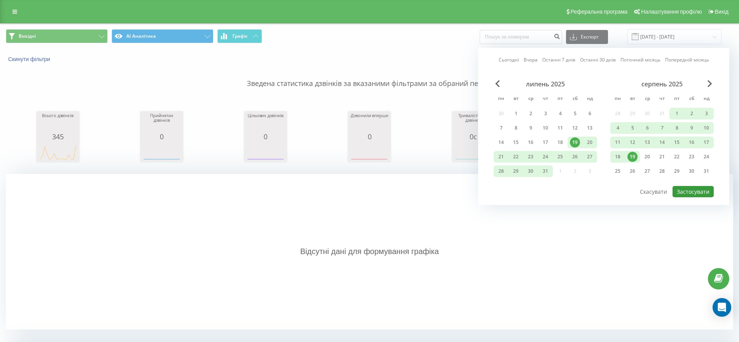
click at [703, 190] on button "Застосувати" at bounding box center [692, 191] width 41 height 11
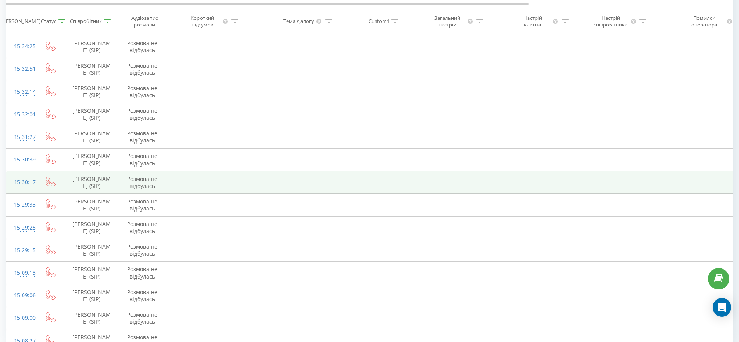
scroll to position [663, 0]
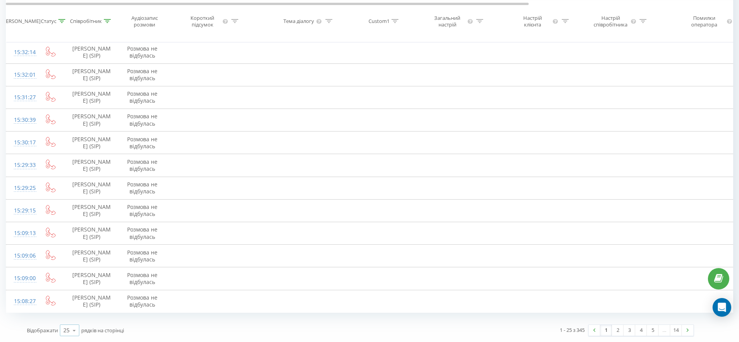
click at [68, 329] on div "25" at bounding box center [66, 330] width 6 height 8
click at [71, 321] on span "100" at bounding box center [67, 318] width 9 height 7
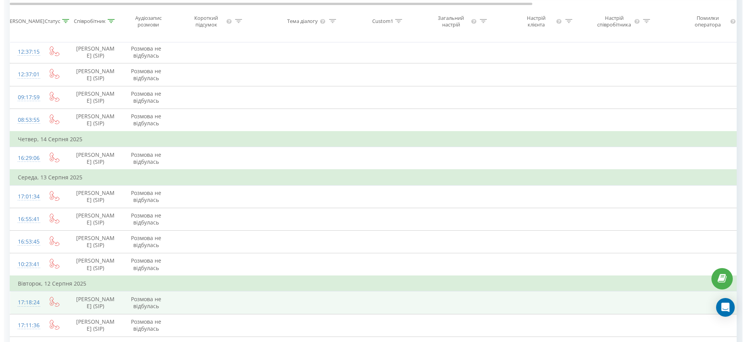
scroll to position [1974, 0]
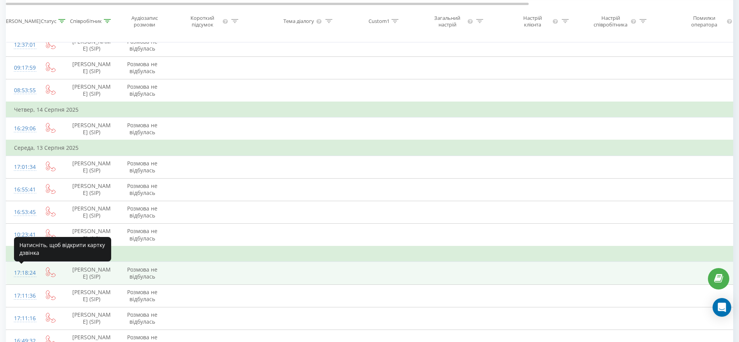
click at [30, 272] on div "17:18:24" at bounding box center [22, 272] width 16 height 15
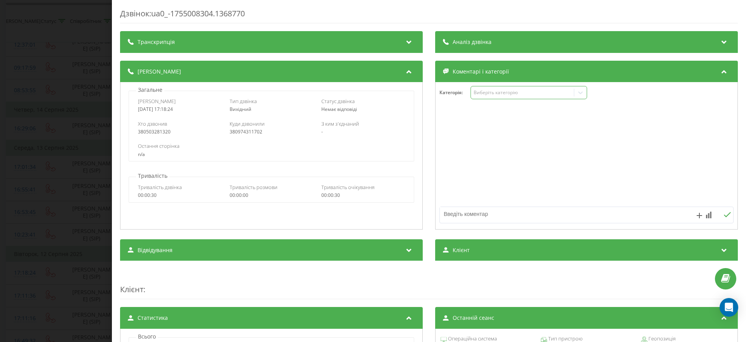
click at [505, 90] on div "Виберіть категорію" at bounding box center [522, 92] width 97 height 6
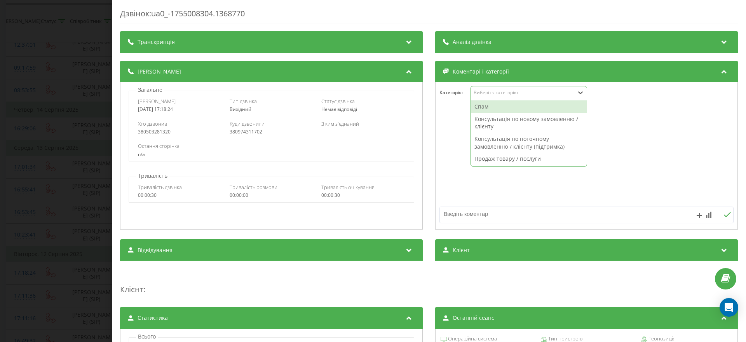
click at [505, 89] on div "Виберіть категорію" at bounding box center [522, 92] width 97 height 6
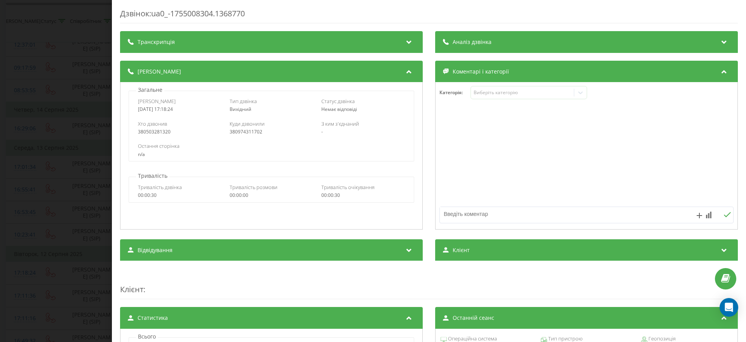
click at [495, 37] on div "Аналіз дзвінка" at bounding box center [586, 42] width 303 height 22
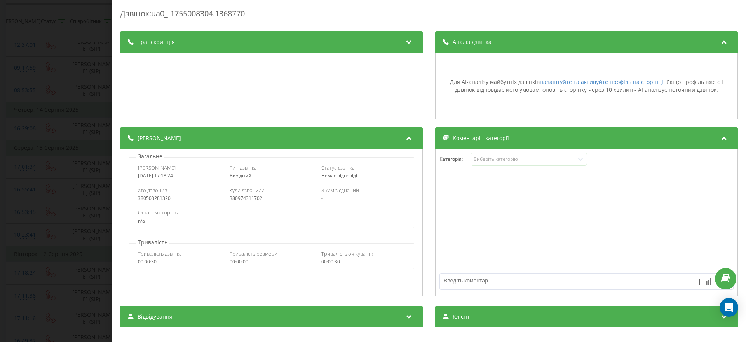
click at [495, 37] on div "Аналіз дзвінка" at bounding box center [586, 42] width 303 height 22
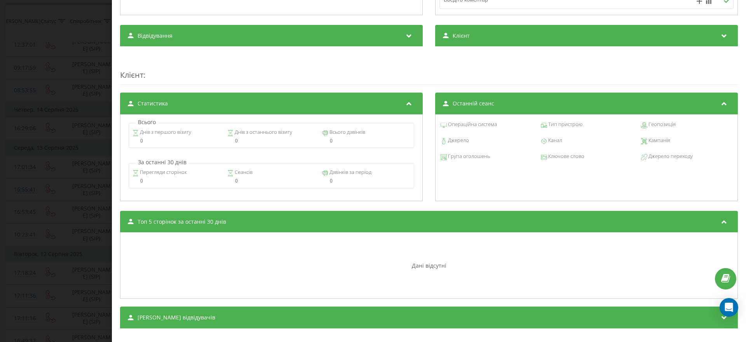
scroll to position [224, 0]
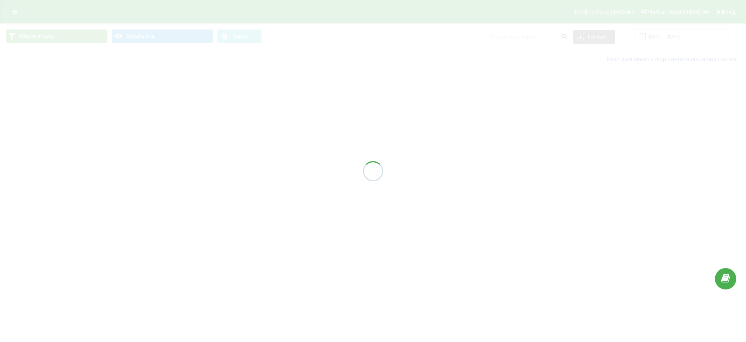
click at [13, 12] on div at bounding box center [373, 171] width 746 height 342
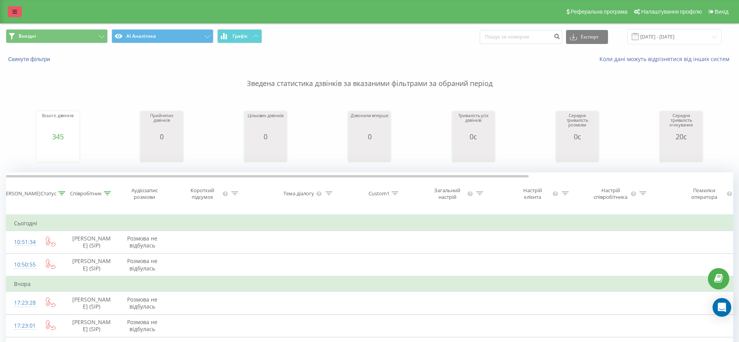
click at [18, 12] on link at bounding box center [15, 11] width 14 height 11
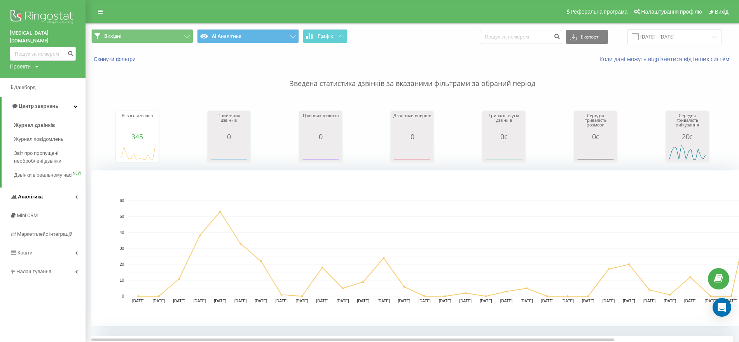
click at [51, 194] on link "Аналiтика" at bounding box center [42, 196] width 85 height 19
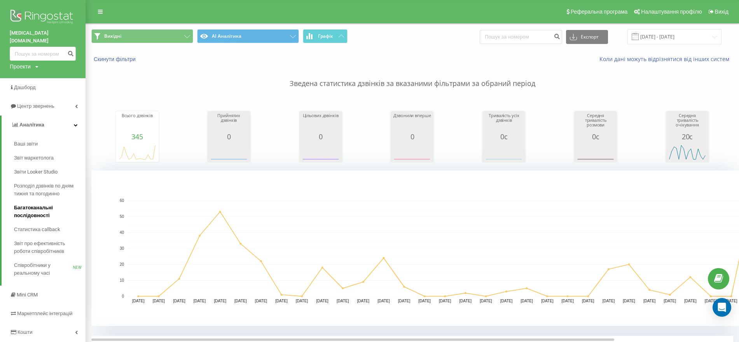
click at [43, 204] on span "Багатоканальні послідовності" at bounding box center [48, 212] width 68 height 16
click at [44, 182] on span "Розподіл дзвінків по дням тижня та погодинно" at bounding box center [48, 190] width 68 height 16
click at [35, 239] on span "Звіт про ефективність роботи співробітників" at bounding box center [48, 247] width 68 height 16
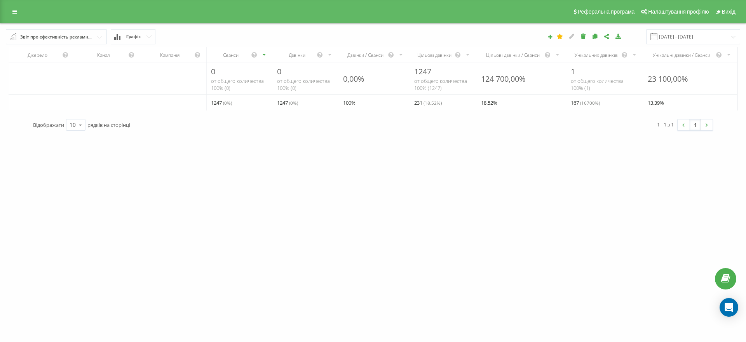
click at [100, 39] on input "text" at bounding box center [57, 37] width 100 height 14
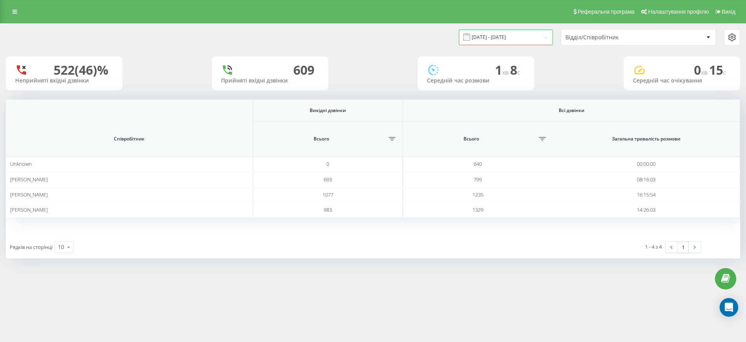
click at [529, 30] on input "[DATE] - [DATE]" at bounding box center [506, 37] width 94 height 15
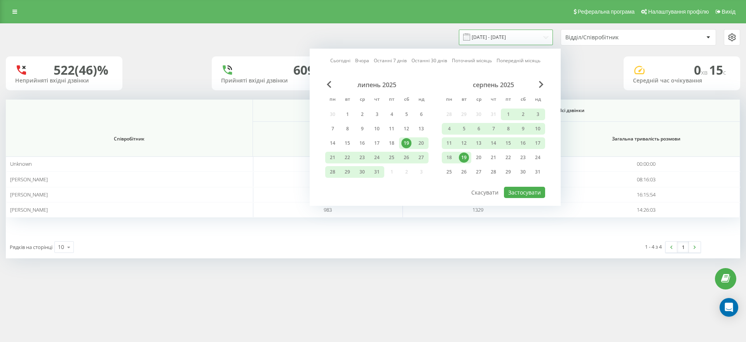
click at [526, 35] on input "[DATE] - [DATE]" at bounding box center [506, 37] width 94 height 15
drag, startPoint x: 345, startPoint y: 160, endPoint x: 333, endPoint y: 160, distance: 11.7
click at [345, 161] on div "22" at bounding box center [347, 157] width 10 height 10
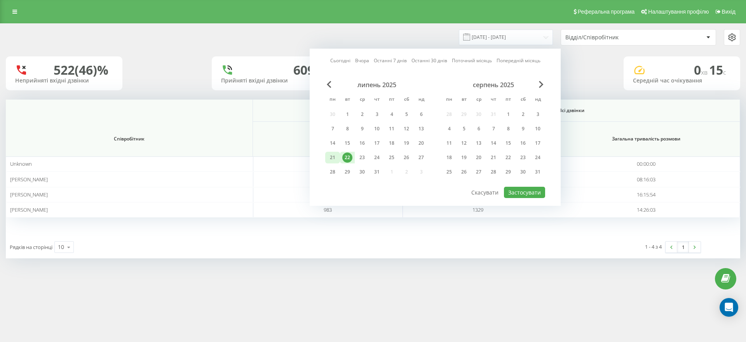
click at [333, 159] on div "21" at bounding box center [333, 157] width 10 height 10
click at [530, 192] on button "Застосувати" at bounding box center [524, 192] width 41 height 11
type input "[DATE] - [DATE]"
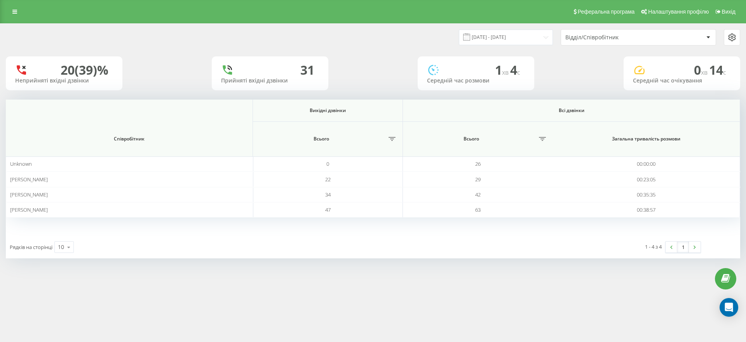
click at [691, 40] on div "Відділ/Співробітник" at bounding box center [634, 37] width 138 height 7
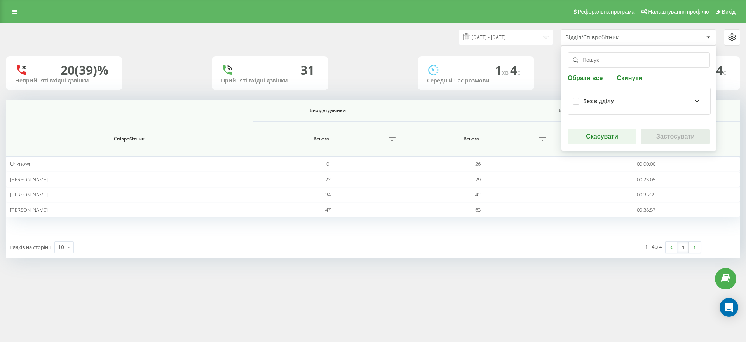
click at [647, 111] on div "Без відділу" at bounding box center [639, 100] width 143 height 27
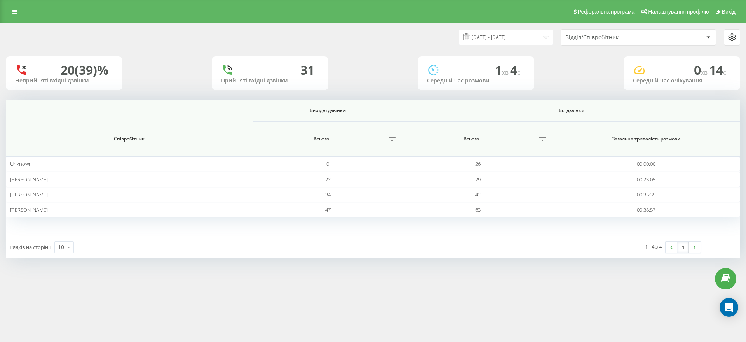
click at [728, 35] on icon at bounding box center [732, 37] width 9 height 9
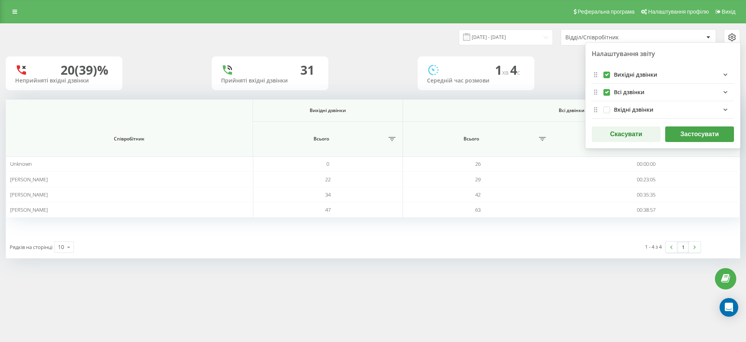
click at [721, 74] on icon "outgoingFields quote list" at bounding box center [725, 74] width 9 height 9
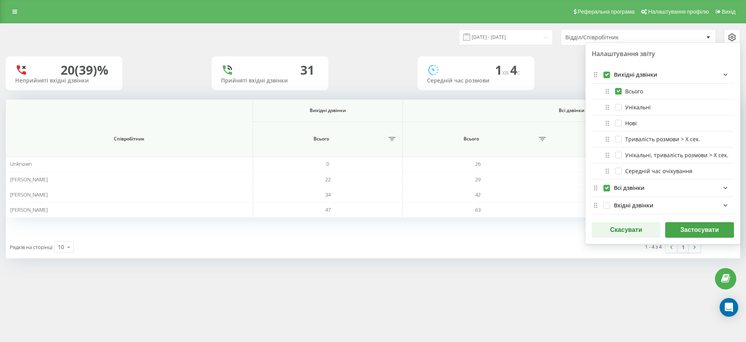
click at [661, 143] on div "Тривалість розмови > Х сек." at bounding box center [652, 139] width 97 height 8
click at [623, 142] on div "Тривалість розмови > Х сек." at bounding box center [657, 139] width 85 height 7
click at [618, 140] on label "Тривалість розмови > Х сек." at bounding box center [657, 139] width 85 height 7
checkbox input "true"
click at [609, 138] on icon at bounding box center [608, 139] width 8 height 8
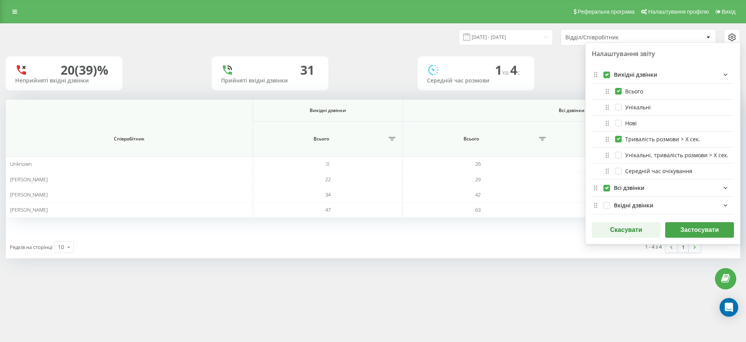
click at [732, 232] on button "Застосувати" at bounding box center [699, 230] width 69 height 16
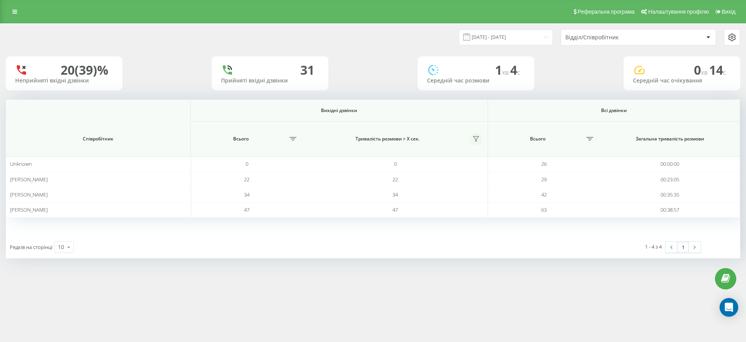
click at [480, 140] on button at bounding box center [476, 139] width 12 height 12
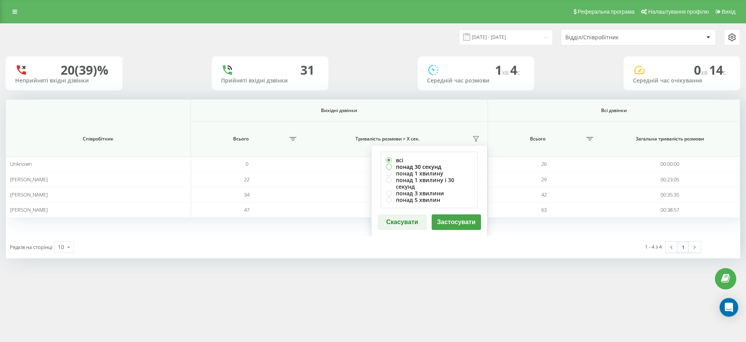
click at [434, 164] on label "понад 30 секунд" at bounding box center [429, 166] width 87 height 7
radio input "true"
click at [449, 214] on button "Застосувати" at bounding box center [456, 222] width 49 height 16
